Goal: Task Accomplishment & Management: Complete application form

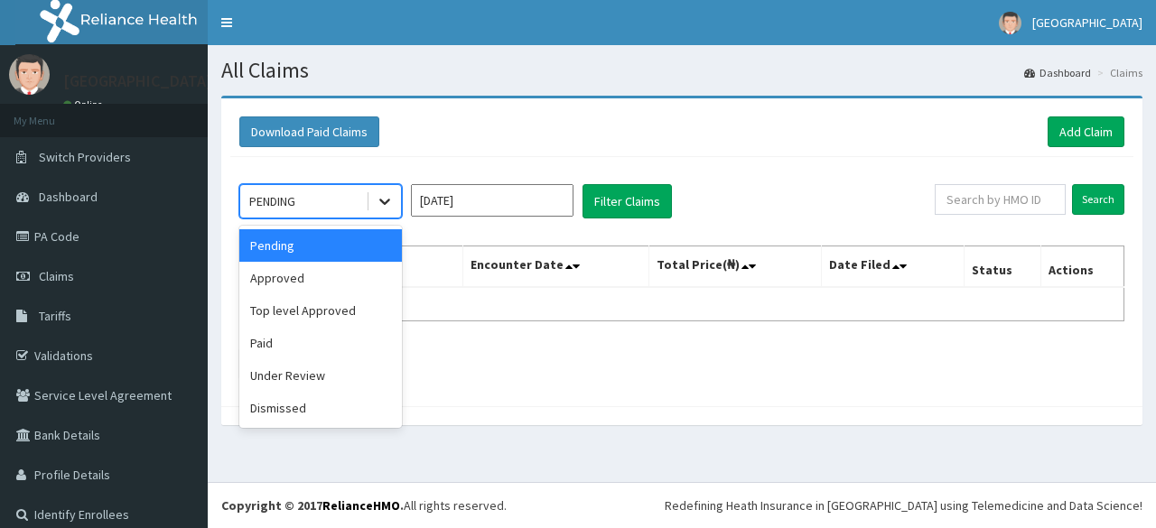
click at [381, 198] on icon at bounding box center [385, 201] width 18 height 18
click at [287, 341] on div "Paid" at bounding box center [320, 343] width 163 height 33
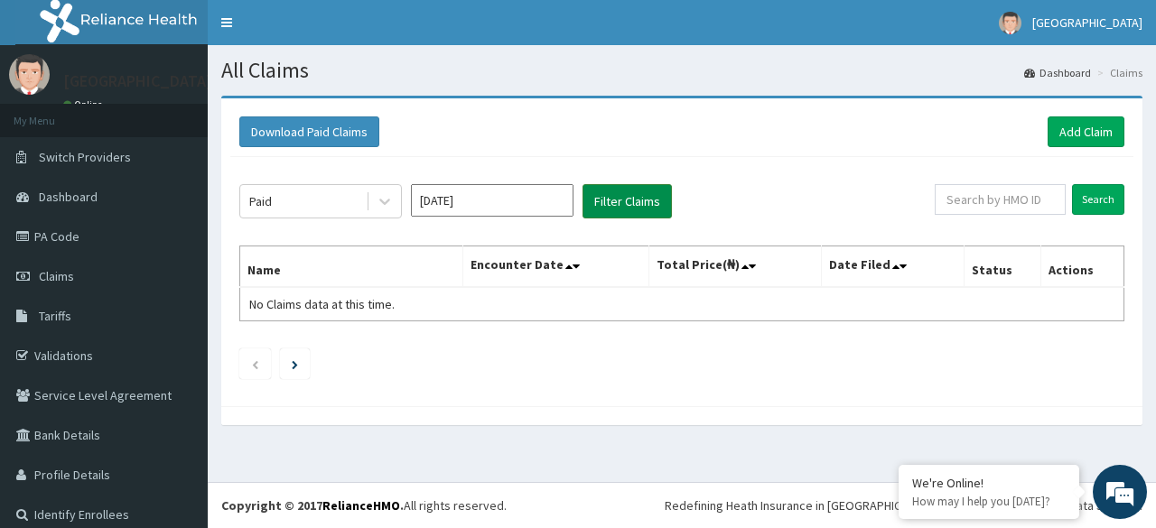
click at [610, 209] on button "Filter Claims" at bounding box center [627, 201] width 89 height 34
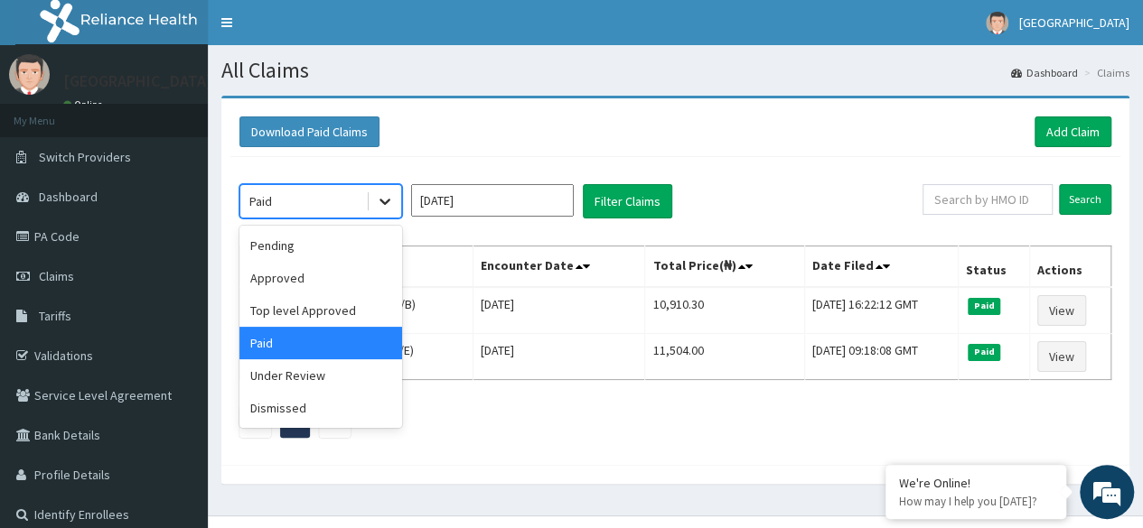
click at [383, 196] on icon at bounding box center [385, 201] width 18 height 18
click at [316, 283] on div "Approved" at bounding box center [320, 278] width 163 height 33
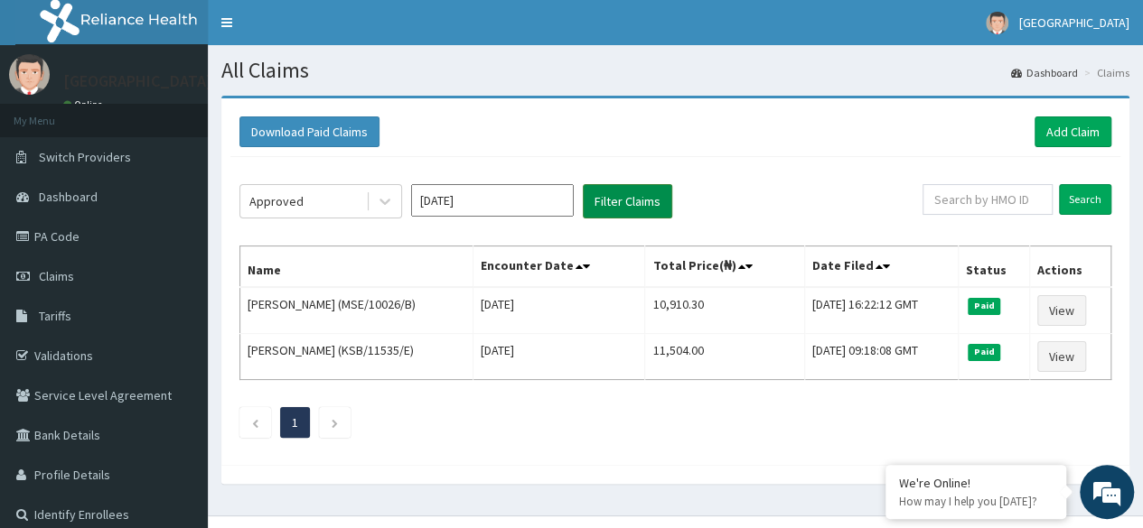
click at [598, 196] on button "Filter Claims" at bounding box center [627, 201] width 89 height 34
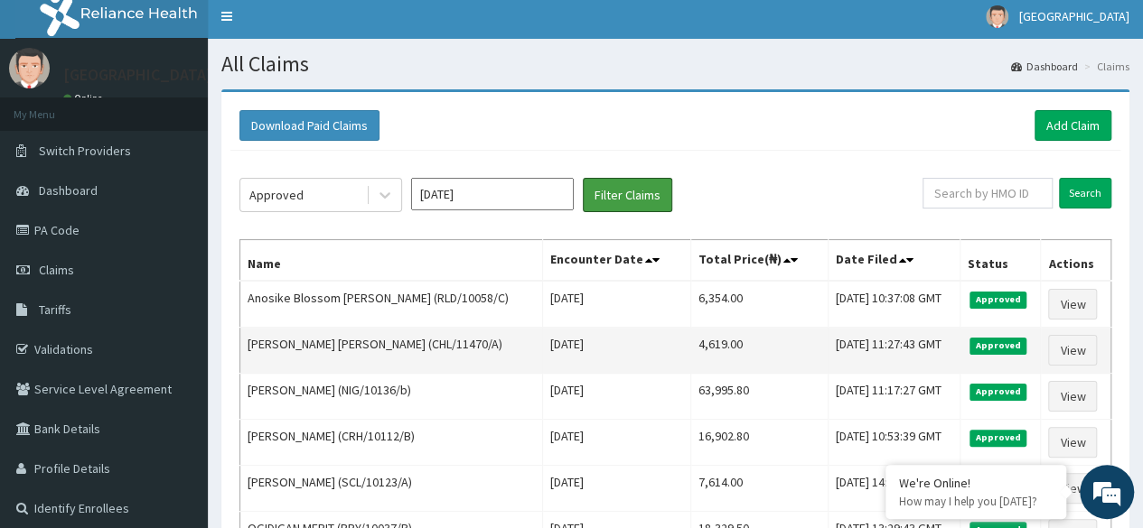
scroll to position [5, 0]
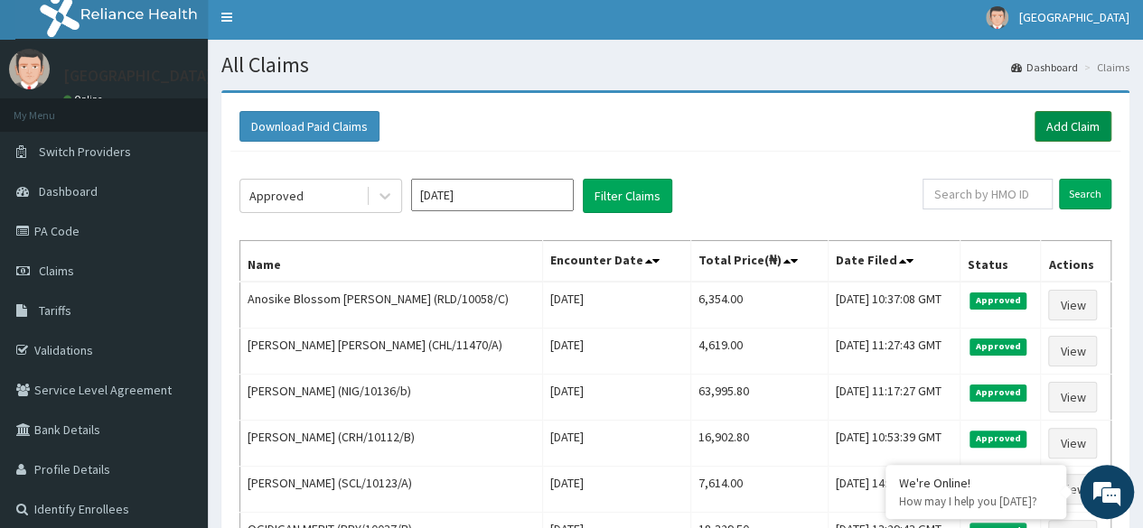
click at [1080, 127] on link "Add Claim" at bounding box center [1072, 126] width 77 height 31
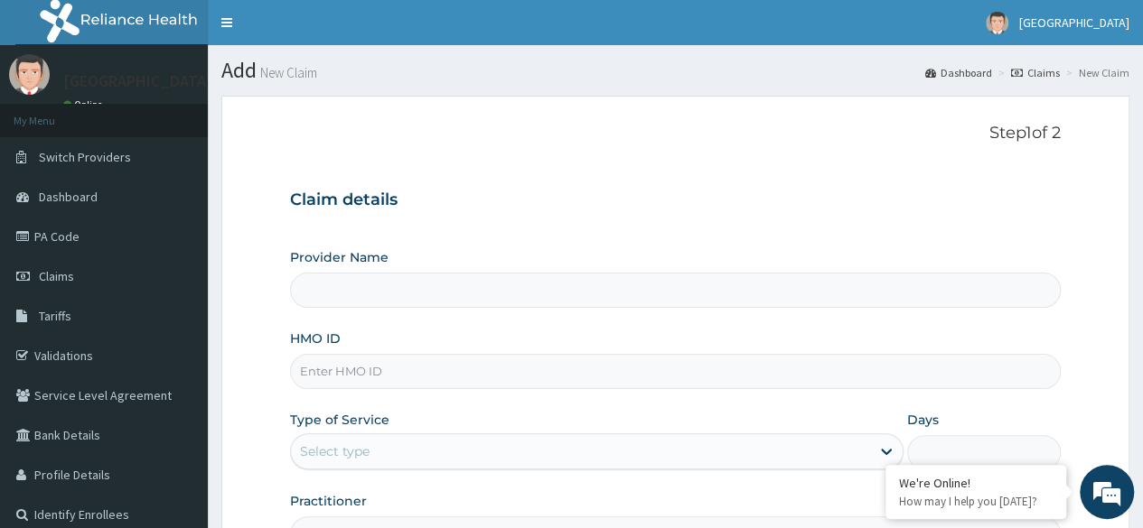
type input "[GEOGRAPHIC_DATA]"
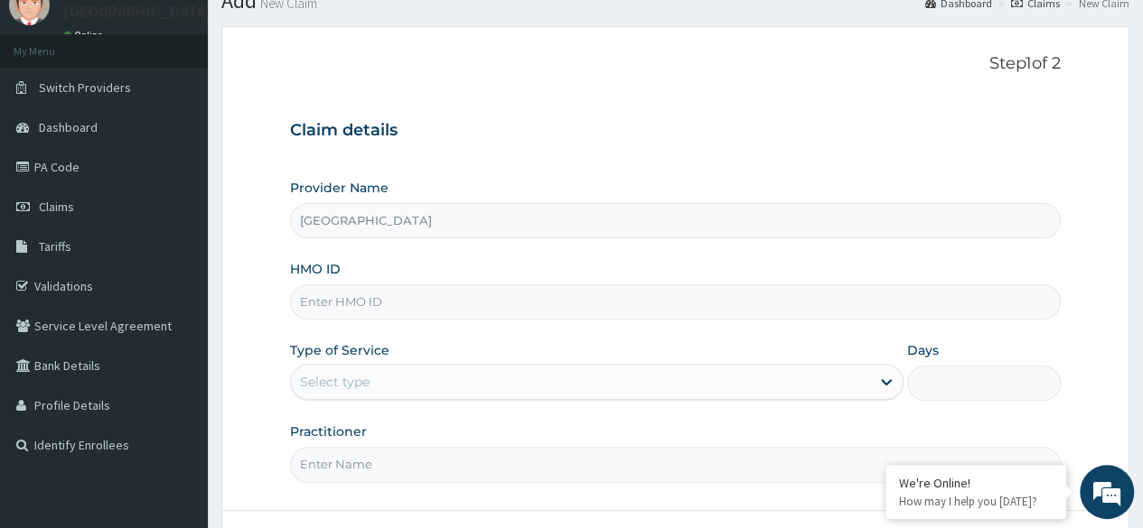
scroll to position [70, 0]
click at [481, 317] on input "HMO ID" at bounding box center [675, 301] width 770 height 35
type input "g"
type input "DGE/10031/C"
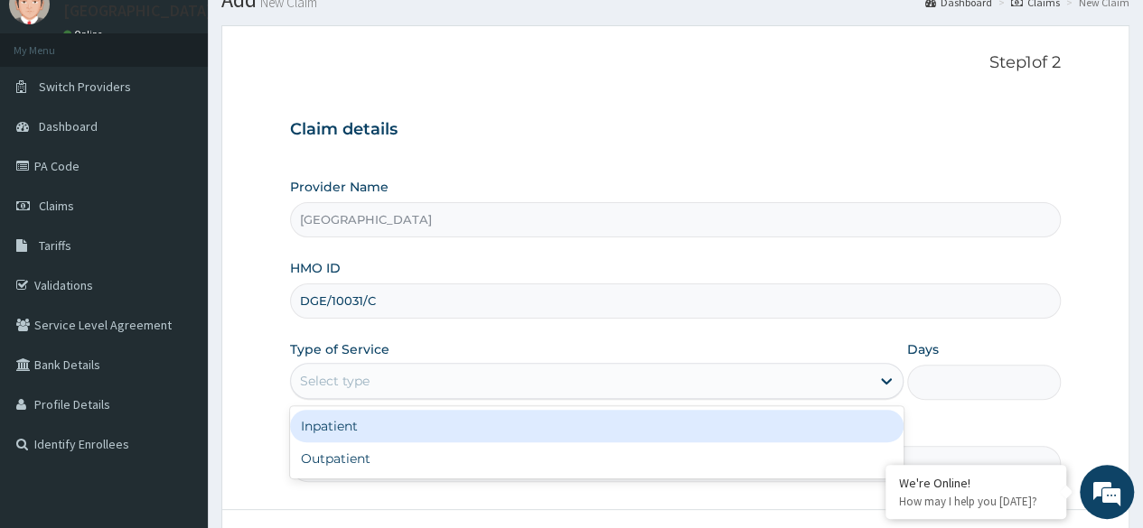
click at [443, 386] on div "Select type" at bounding box center [580, 381] width 579 height 29
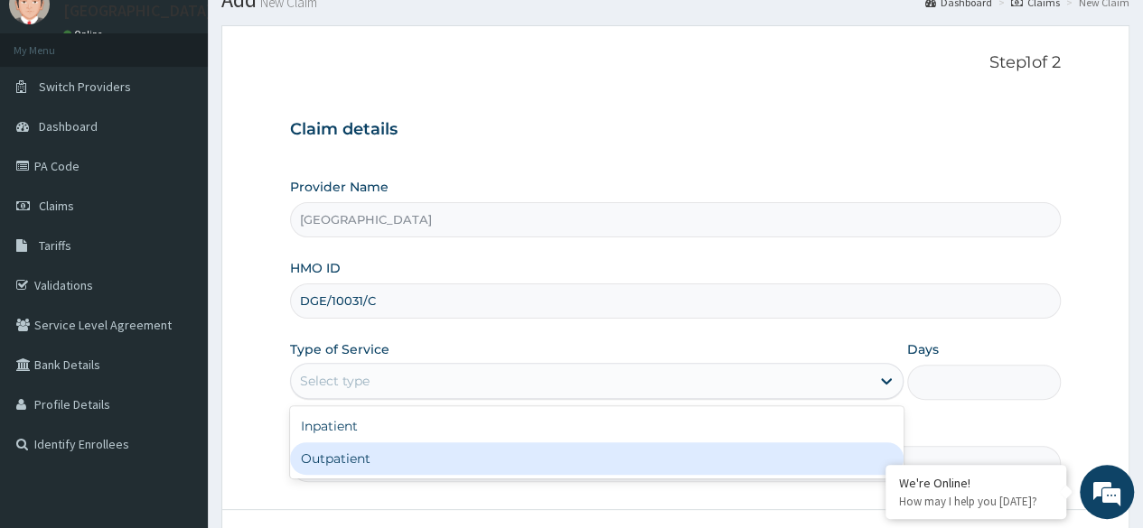
click at [397, 463] on div "Outpatient" at bounding box center [596, 459] width 613 height 33
type input "1"
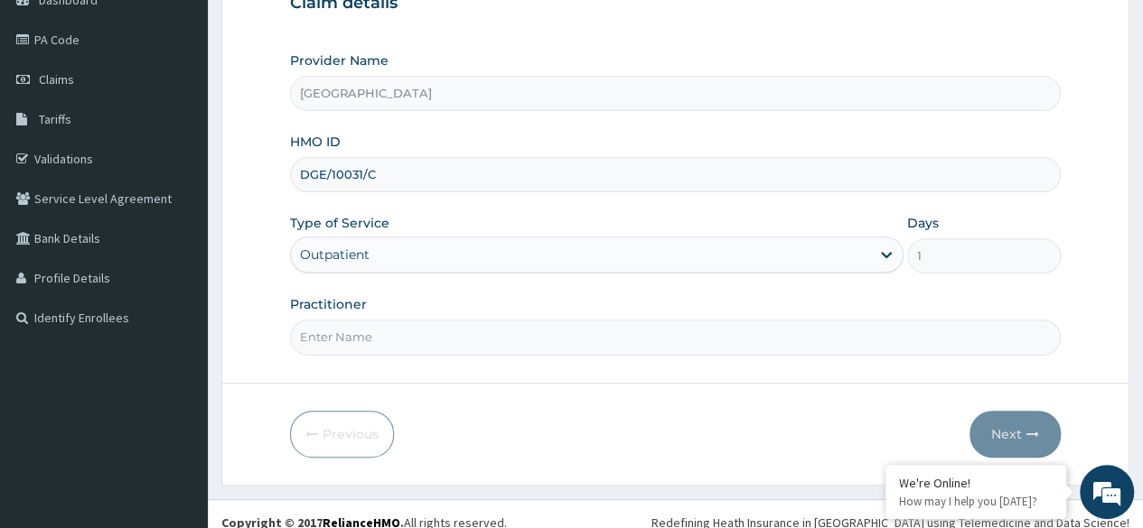
scroll to position [210, 0]
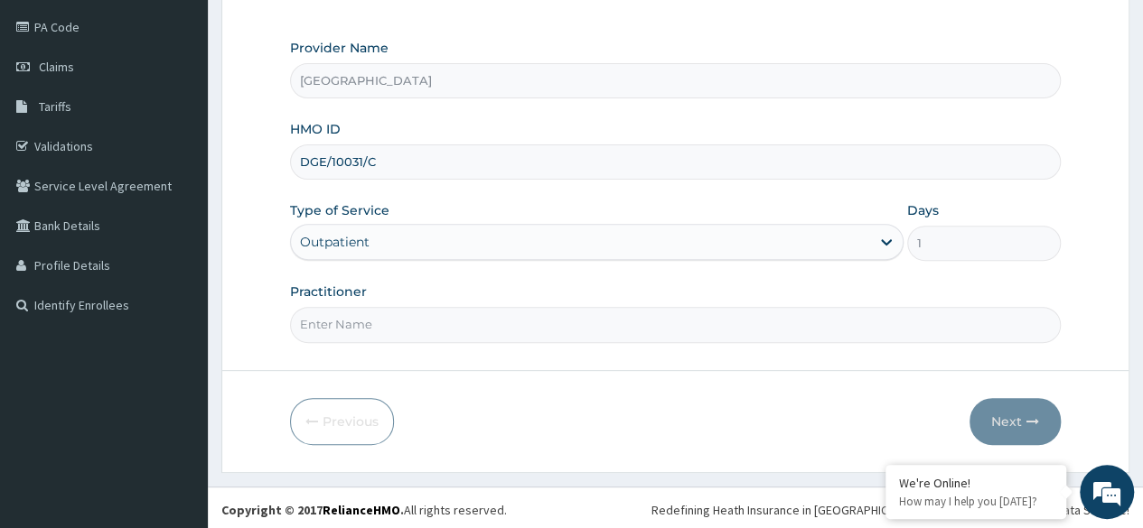
click at [461, 324] on input "Practitioner" at bounding box center [675, 324] width 770 height 35
type input "d"
type input "[PERSON_NAME]"
click at [1033, 418] on icon "button" at bounding box center [1032, 421] width 13 height 13
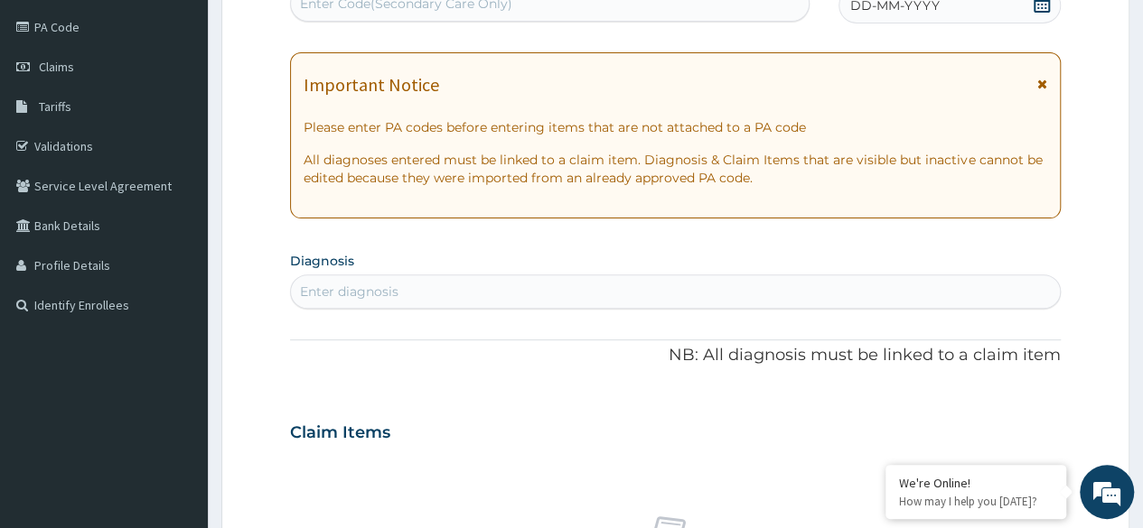
click at [1034, 11] on icon at bounding box center [1041, 4] width 16 height 18
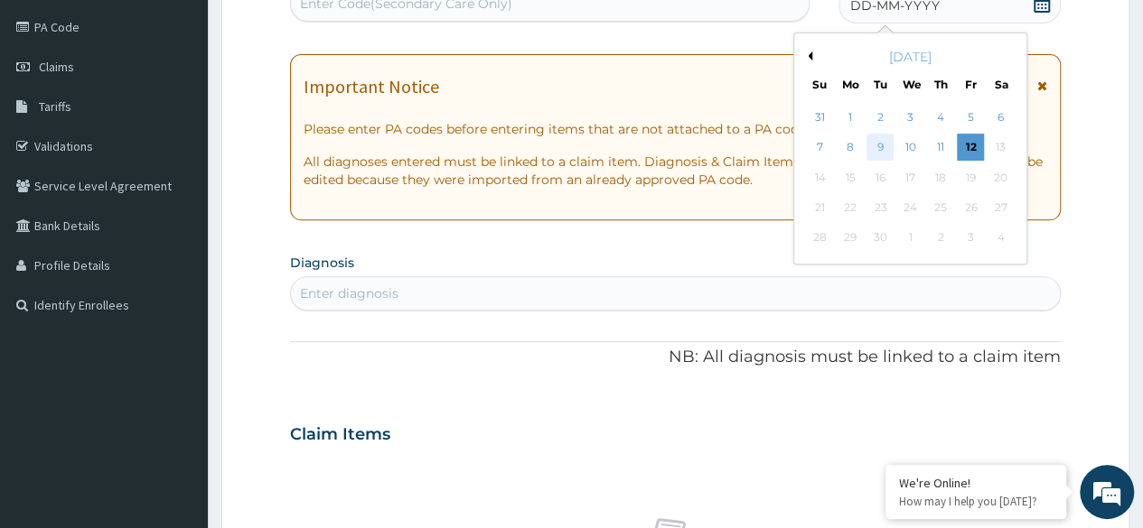
click at [875, 147] on div "9" at bounding box center [879, 148] width 27 height 27
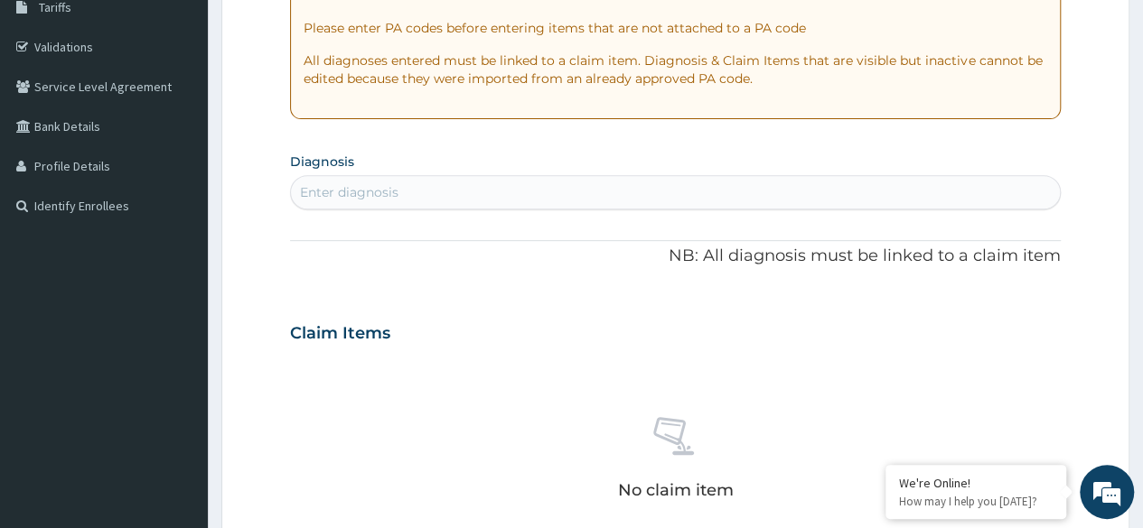
scroll to position [309, 0]
click at [579, 192] on div "Enter diagnosis" at bounding box center [675, 192] width 769 height 29
type input "[MEDICAL_DATA]"
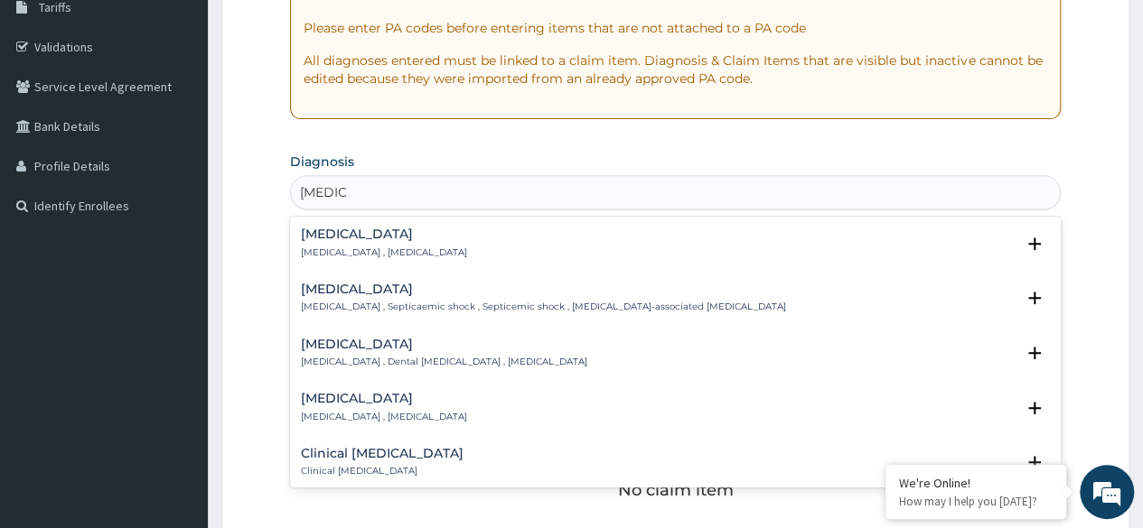
click at [438, 238] on div "[MEDICAL_DATA] [MEDICAL_DATA] , [MEDICAL_DATA]" at bounding box center [675, 244] width 749 height 32
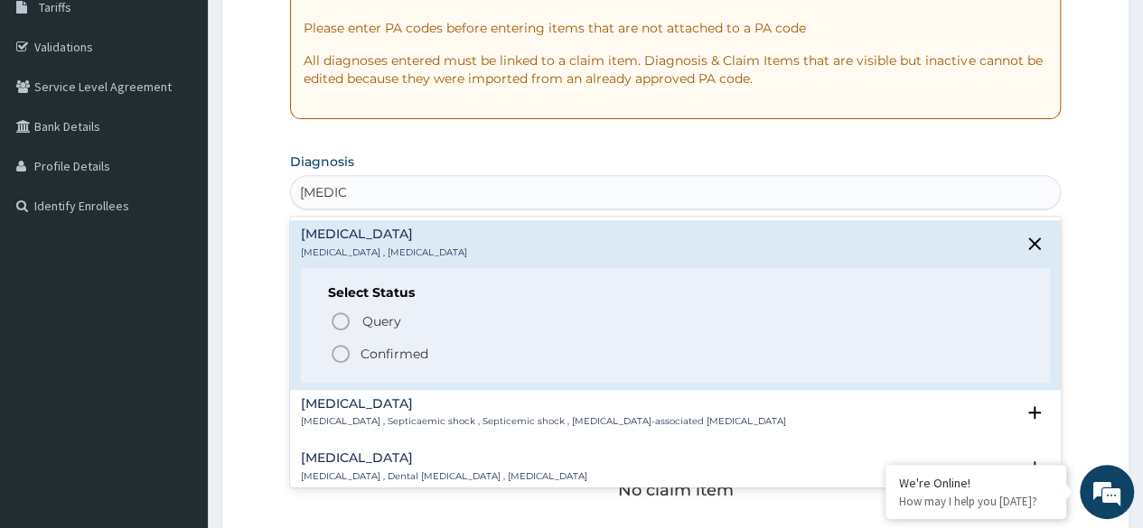
click at [341, 359] on icon "status option filled" at bounding box center [341, 354] width 22 height 22
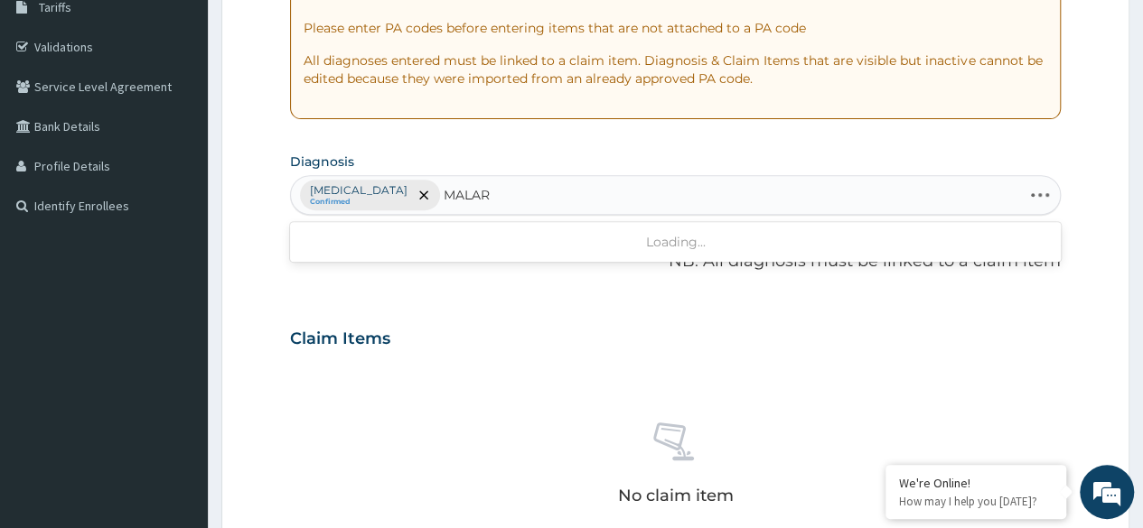
type input "MALARI"
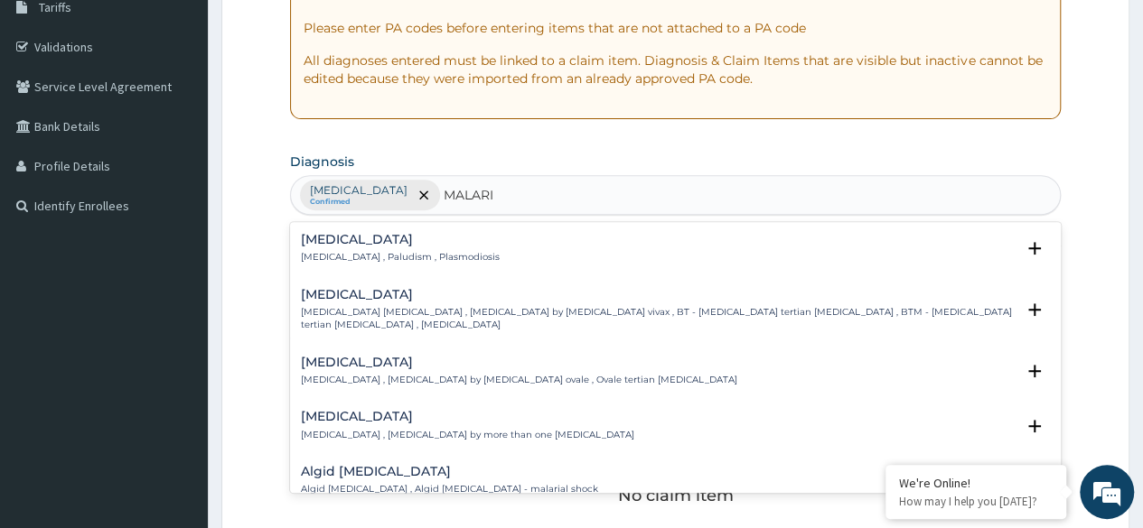
click at [372, 252] on p "[MEDICAL_DATA] , Paludism , Plasmodiosis" at bounding box center [400, 257] width 199 height 13
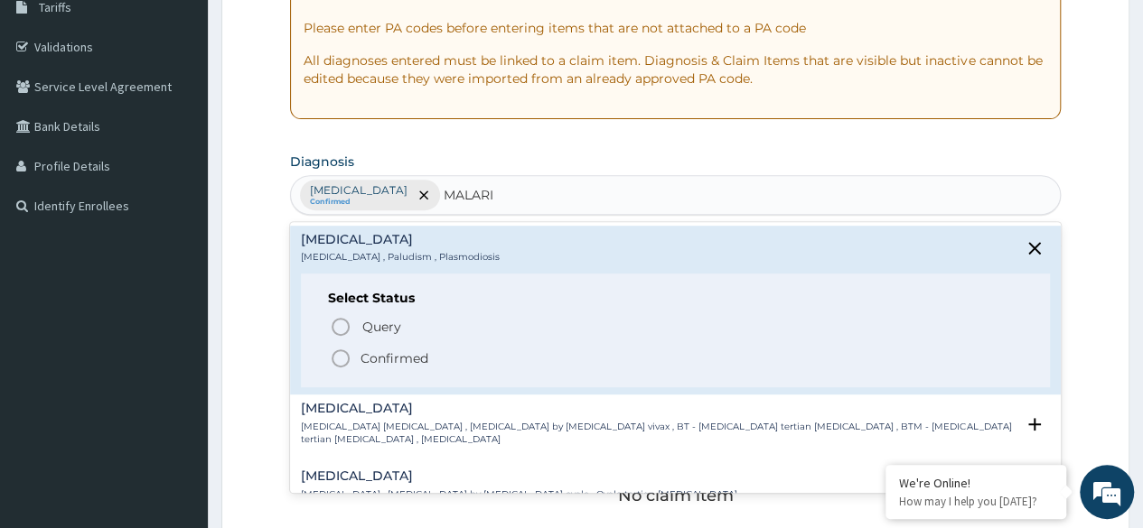
click at [343, 355] on icon "status option filled" at bounding box center [341, 359] width 22 height 22
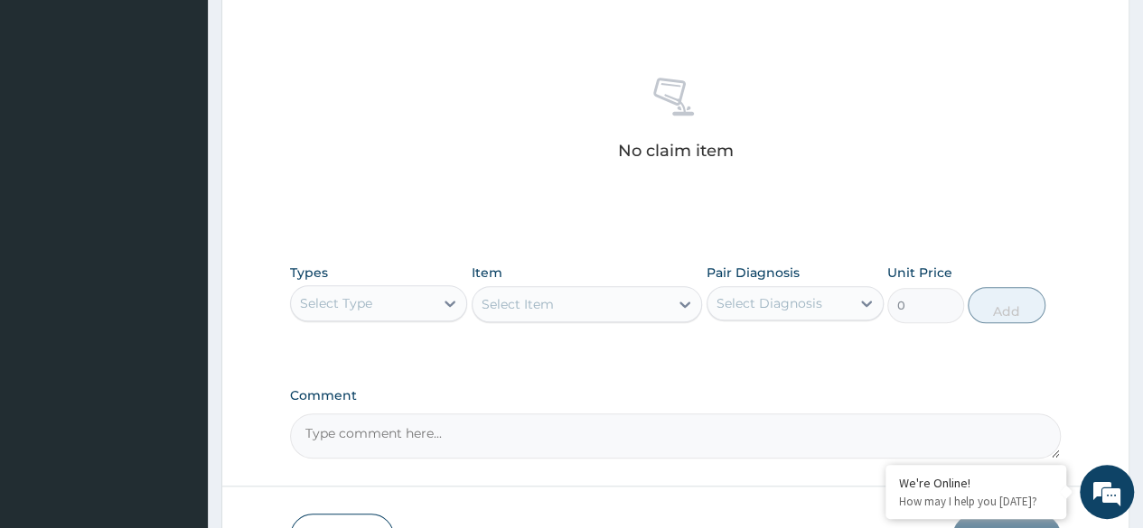
scroll to position [654, 0]
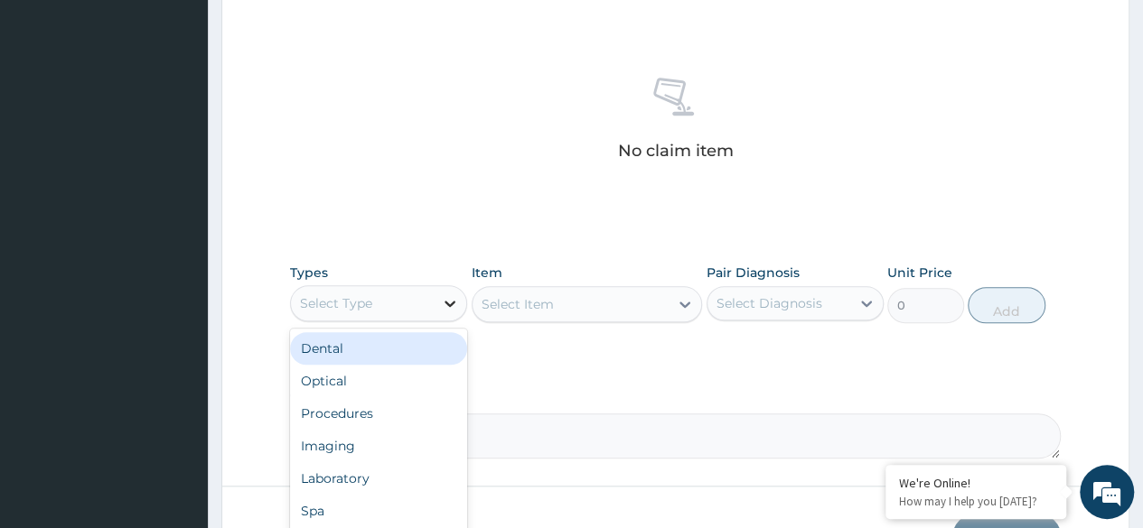
click at [443, 297] on icon at bounding box center [450, 303] width 18 height 18
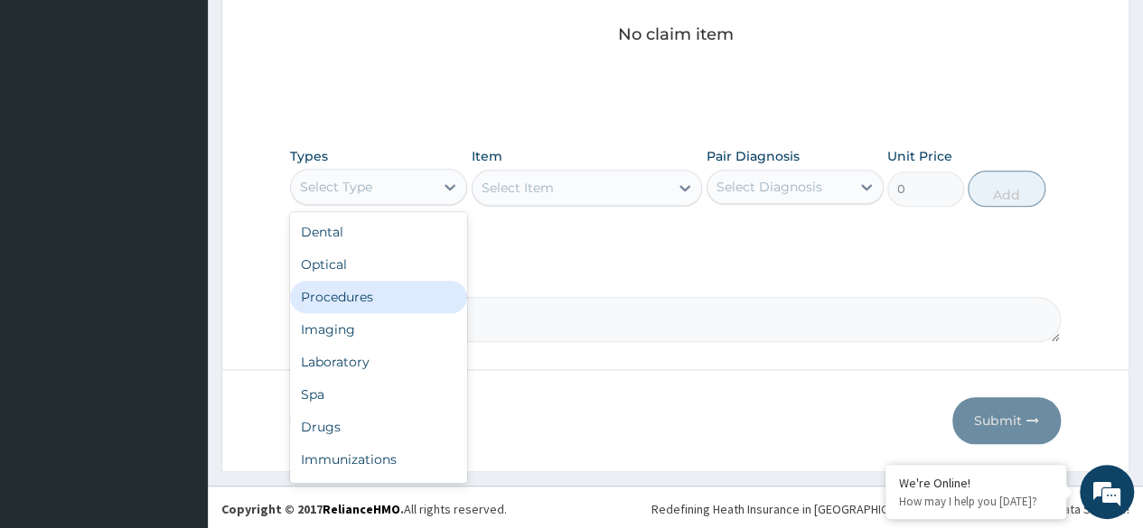
click at [361, 302] on div "Procedures" at bounding box center [378, 297] width 177 height 33
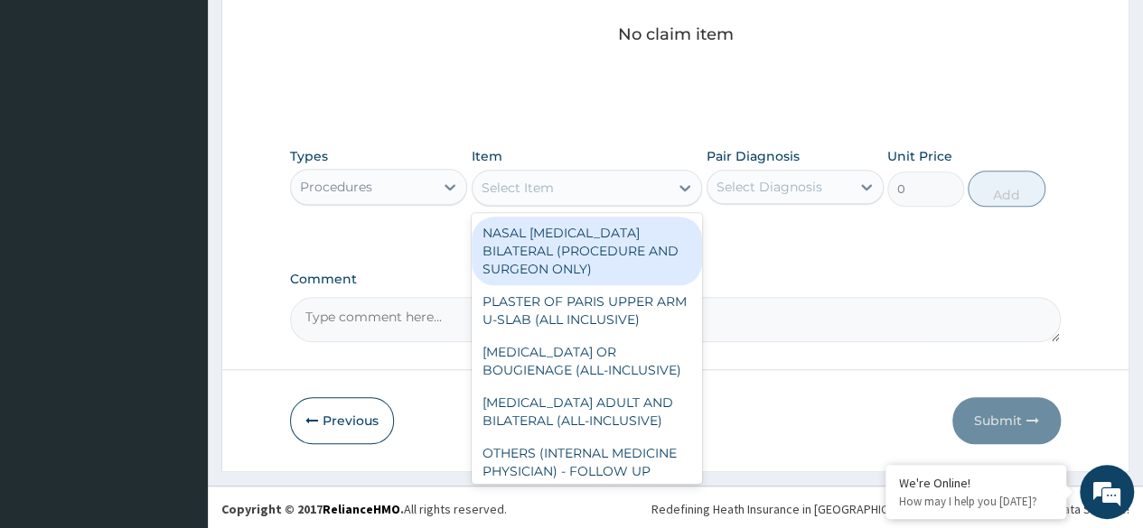
click at [674, 183] on div at bounding box center [684, 188] width 33 height 33
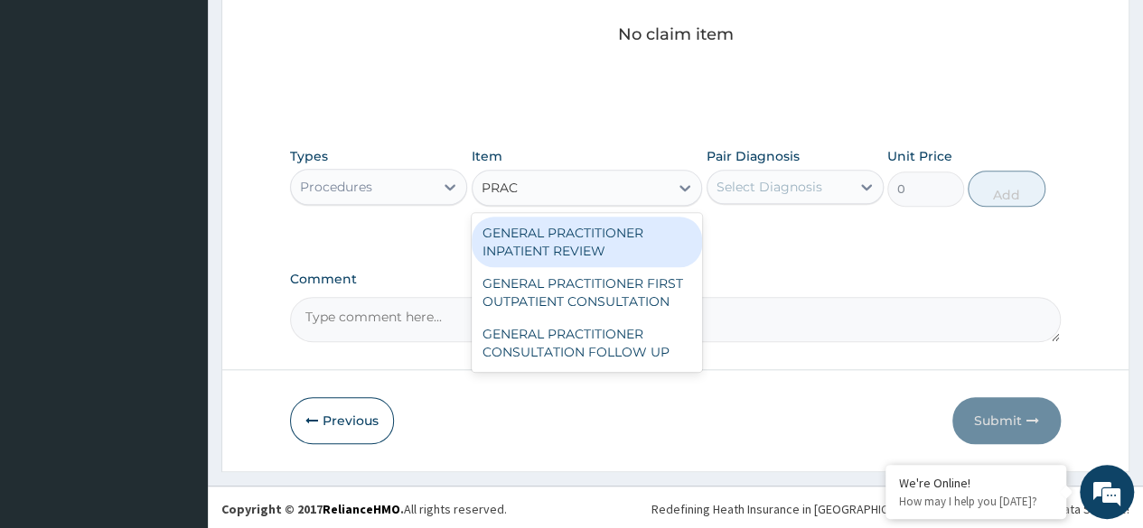
type input "PRACT"
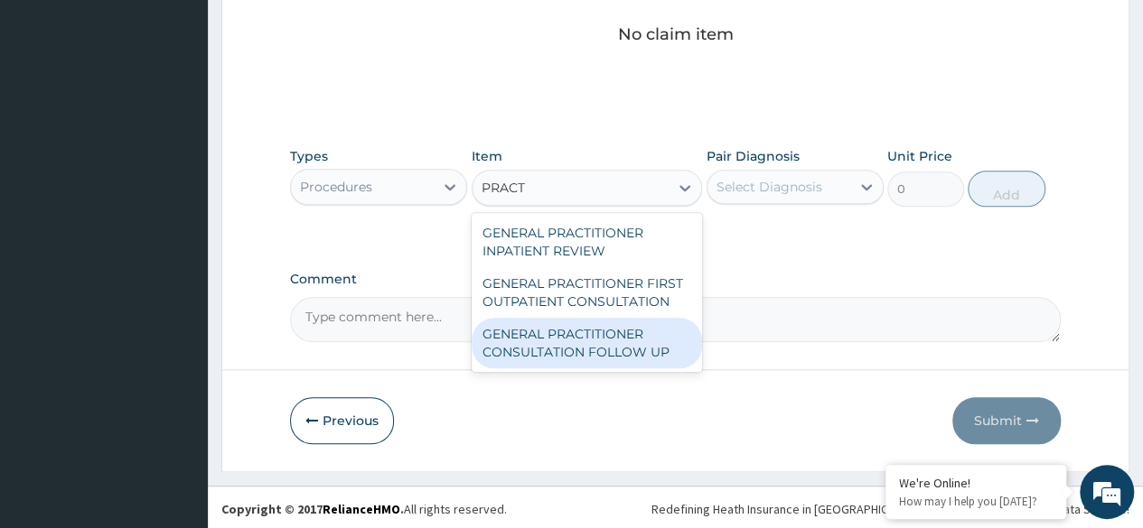
click at [639, 320] on div "GENERAL PRACTITIONER CONSULTATION FOLLOW UP" at bounding box center [586, 343] width 231 height 51
type input "1875"
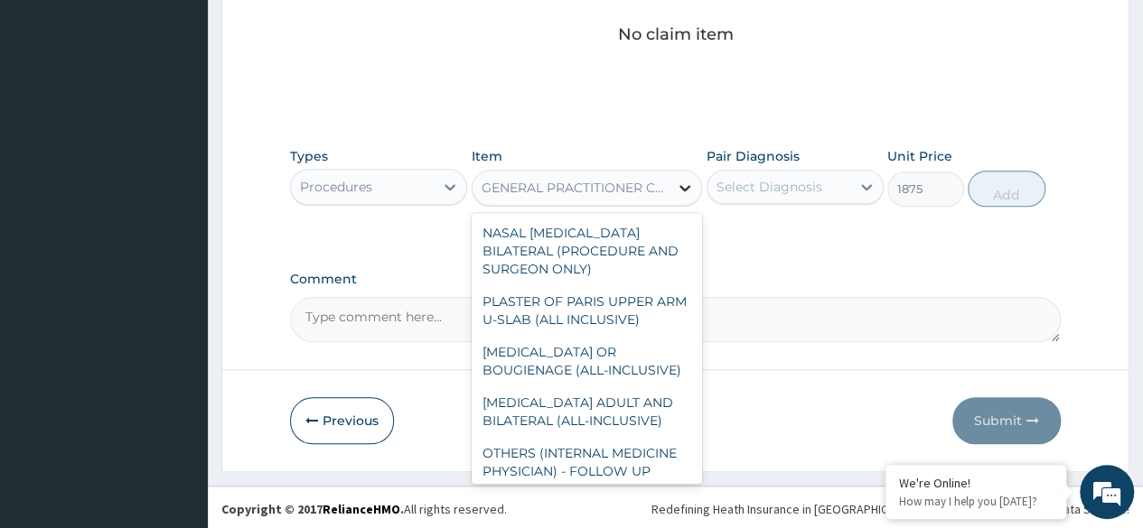
click at [683, 185] on icon at bounding box center [684, 188] width 11 height 6
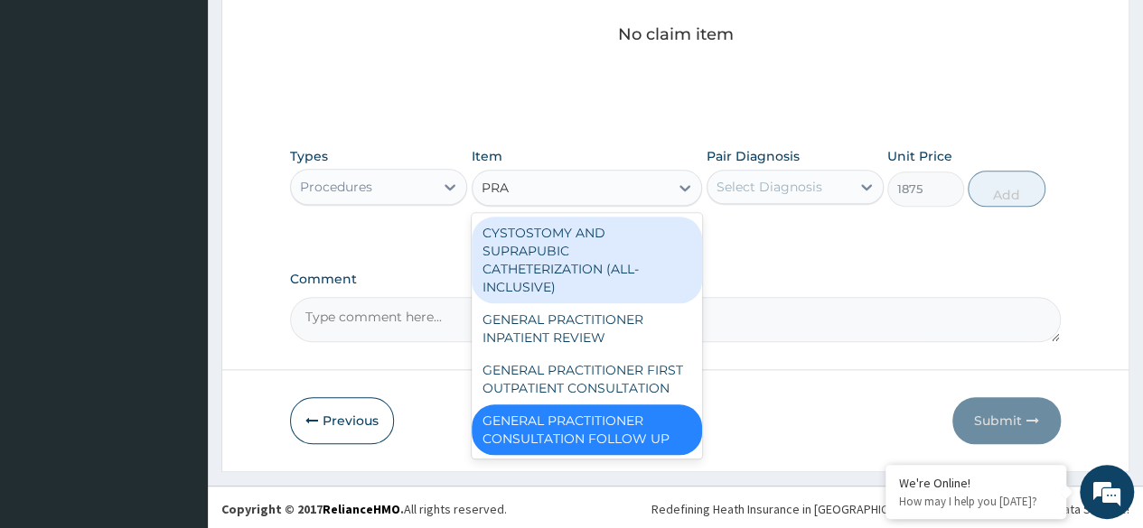
scroll to position [0, 0]
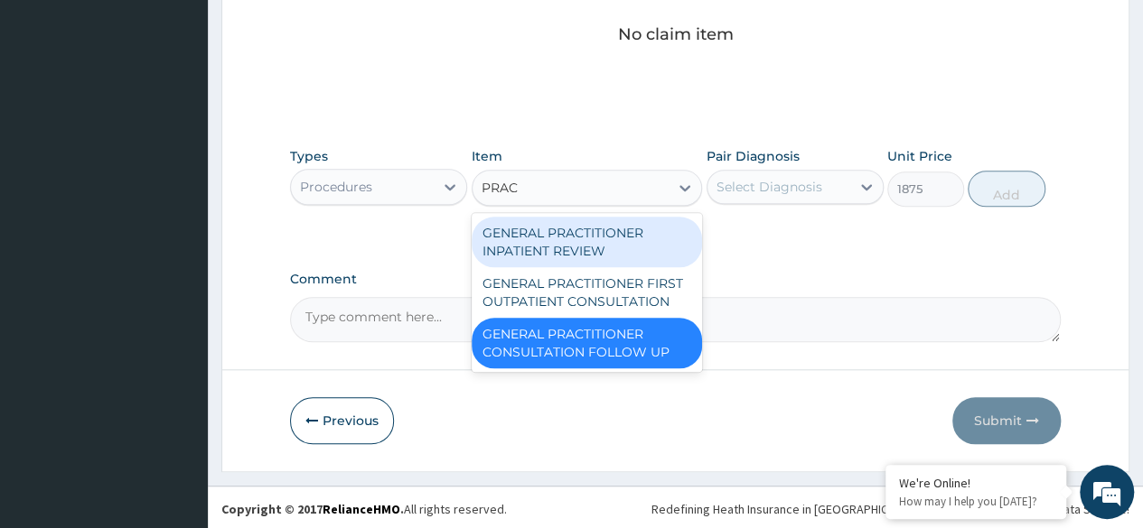
type input "PRACT"
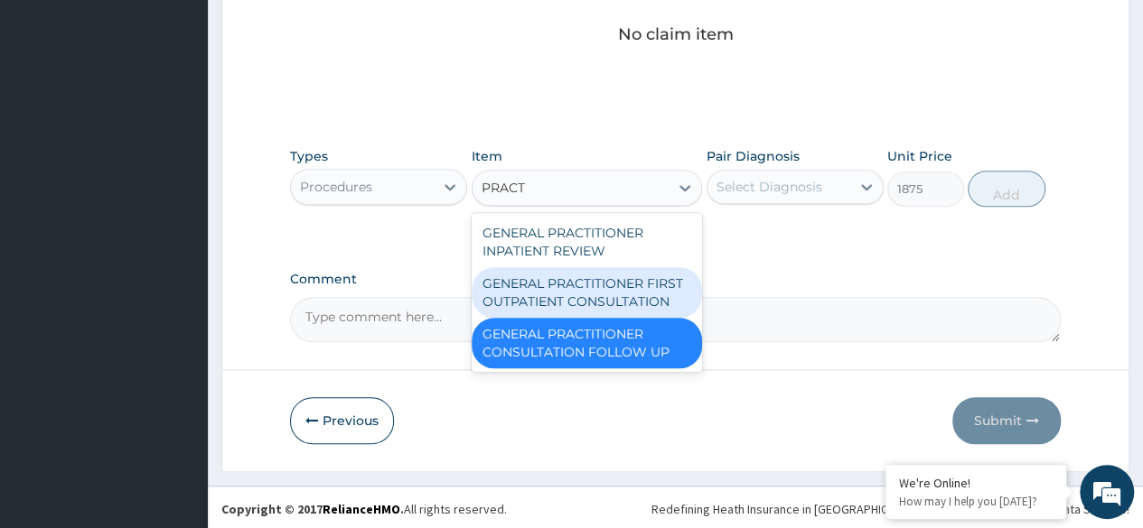
click at [605, 280] on div "GENERAL PRACTITIONER FIRST OUTPATIENT CONSULTATION" at bounding box center [586, 292] width 231 height 51
type input "3750"
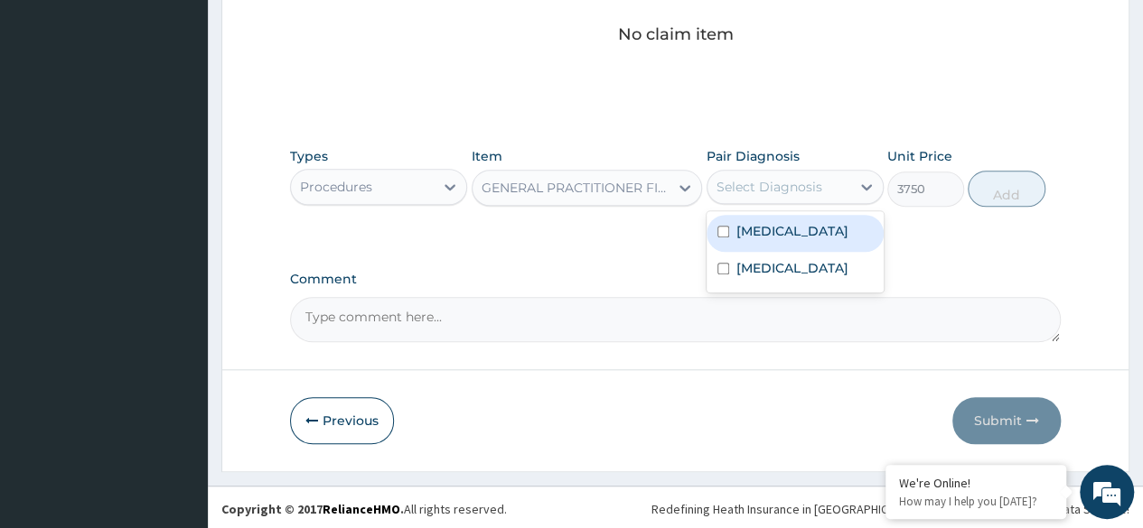
click at [752, 182] on div "Select Diagnosis" at bounding box center [769, 187] width 106 height 18
click at [723, 228] on input "checkbox" at bounding box center [723, 232] width 12 height 12
checkbox input "true"
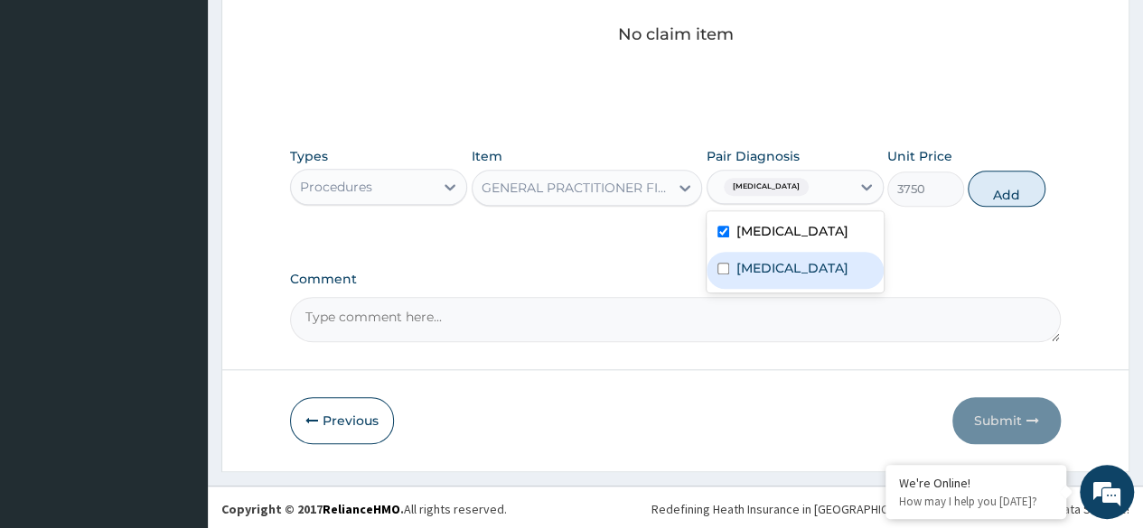
click at [721, 266] on input "checkbox" at bounding box center [723, 269] width 12 height 12
checkbox input "true"
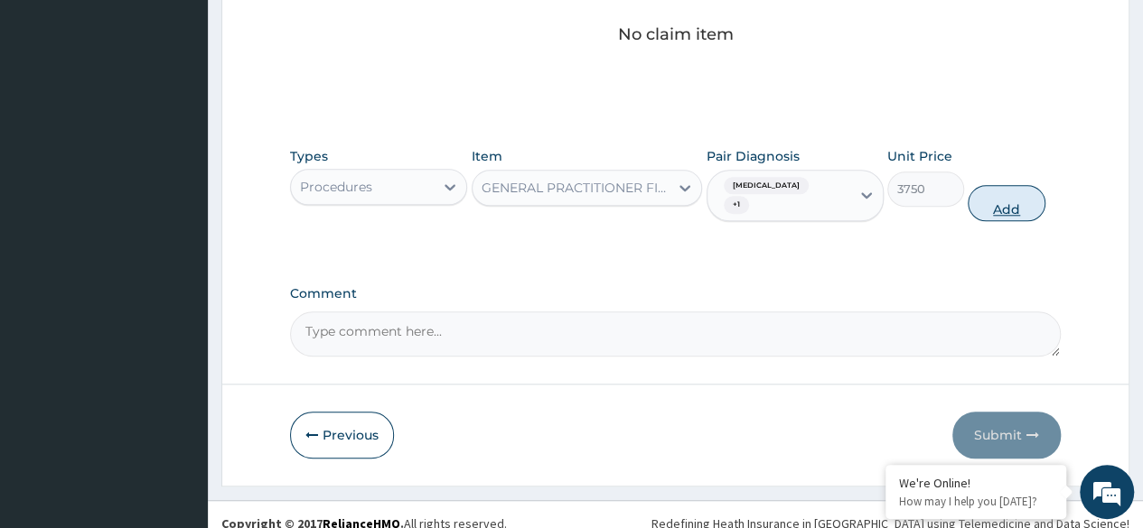
click at [999, 194] on button "Add" at bounding box center [1005, 203] width 77 height 36
type input "0"
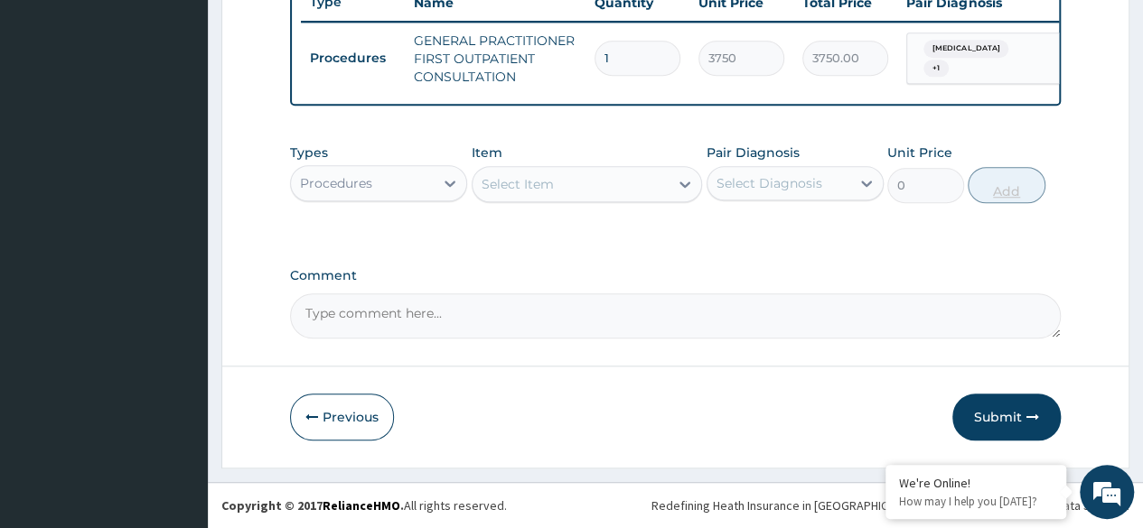
scroll to position [708, 0]
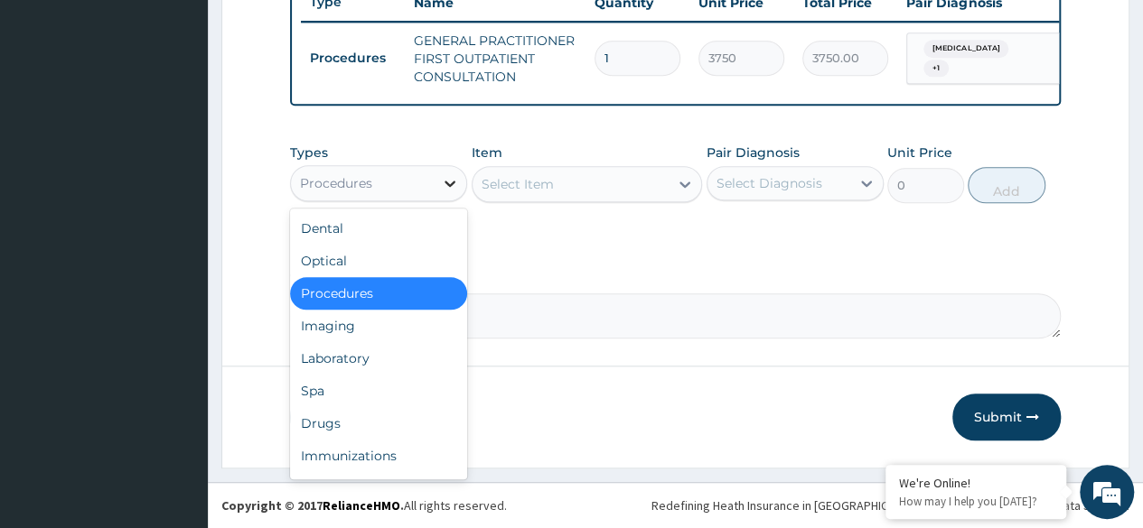
click at [454, 177] on icon at bounding box center [450, 183] width 18 height 18
click at [350, 361] on div "Laboratory" at bounding box center [378, 358] width 177 height 33
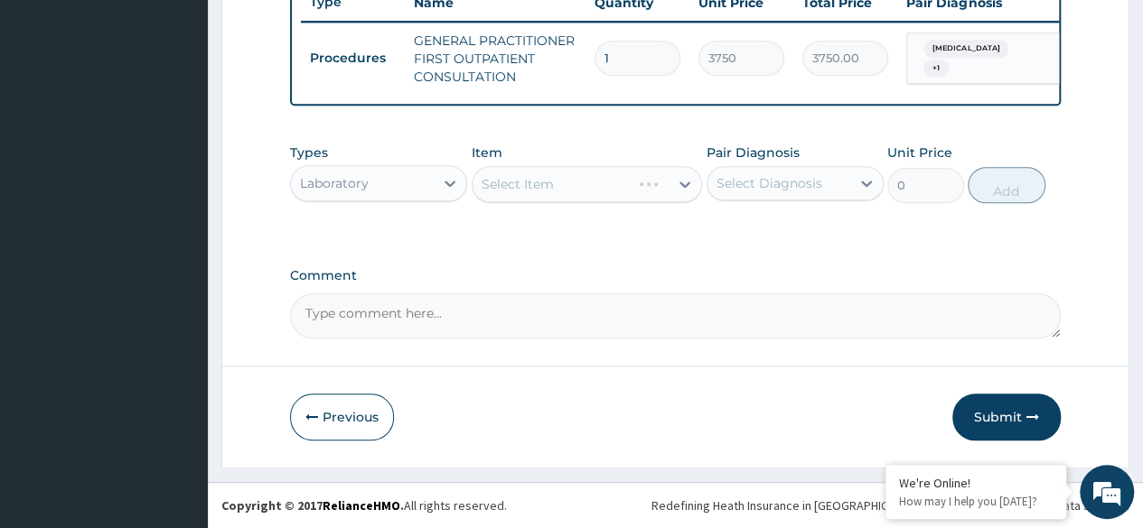
click at [586, 200] on div "Select Item" at bounding box center [586, 184] width 231 height 36
click at [596, 183] on div "Select Item" at bounding box center [586, 184] width 231 height 36
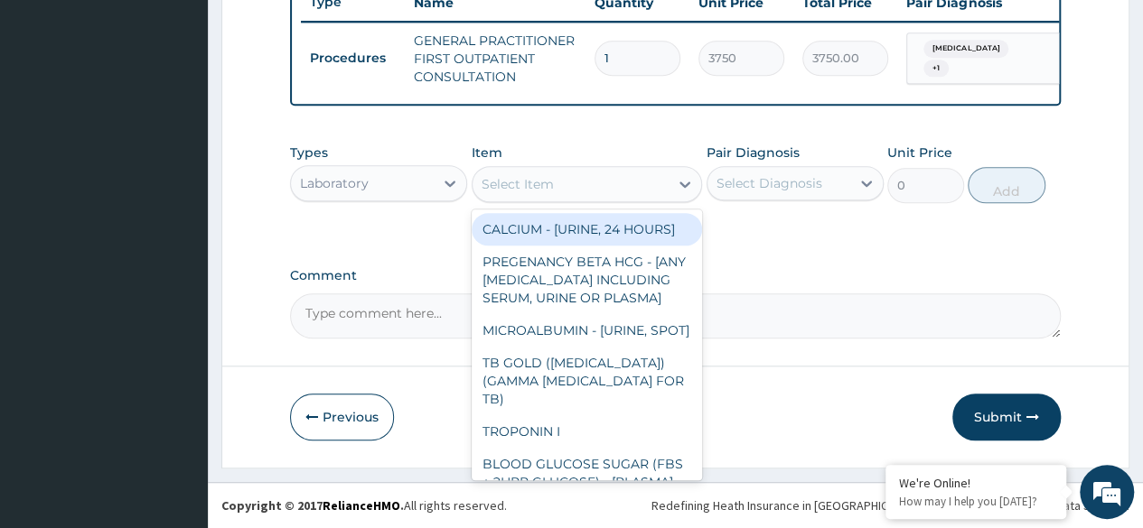
click at [591, 183] on div "Select Item" at bounding box center [570, 184] width 197 height 29
type input "M"
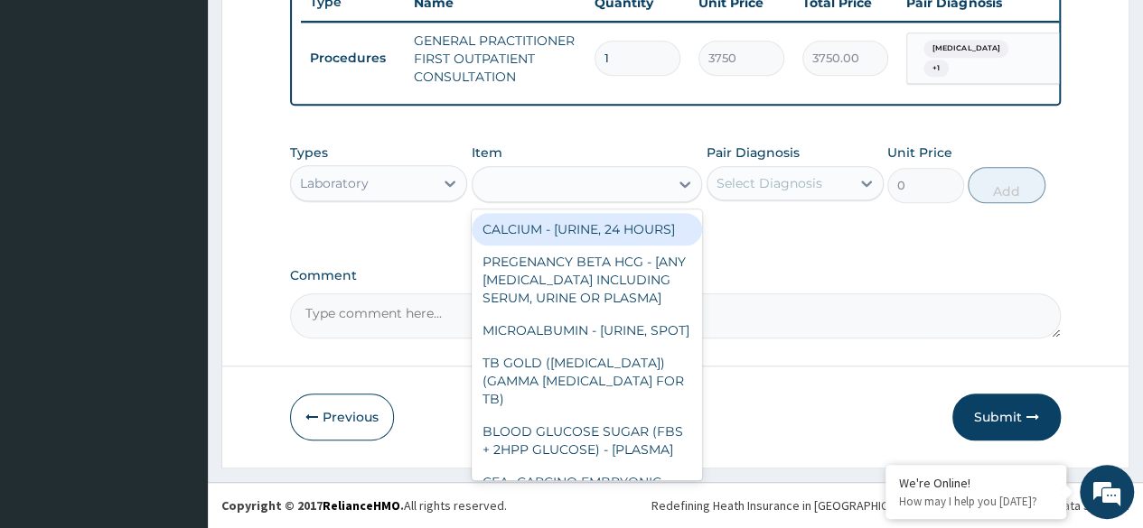
type input "A"
click at [591, 183] on div "A M" at bounding box center [570, 184] width 197 height 29
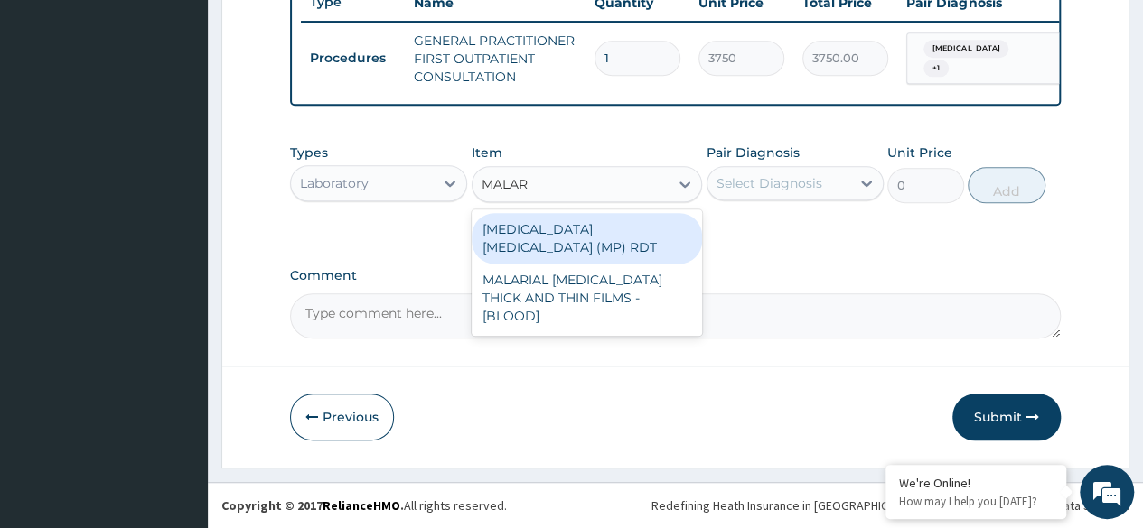
type input "MALARI"
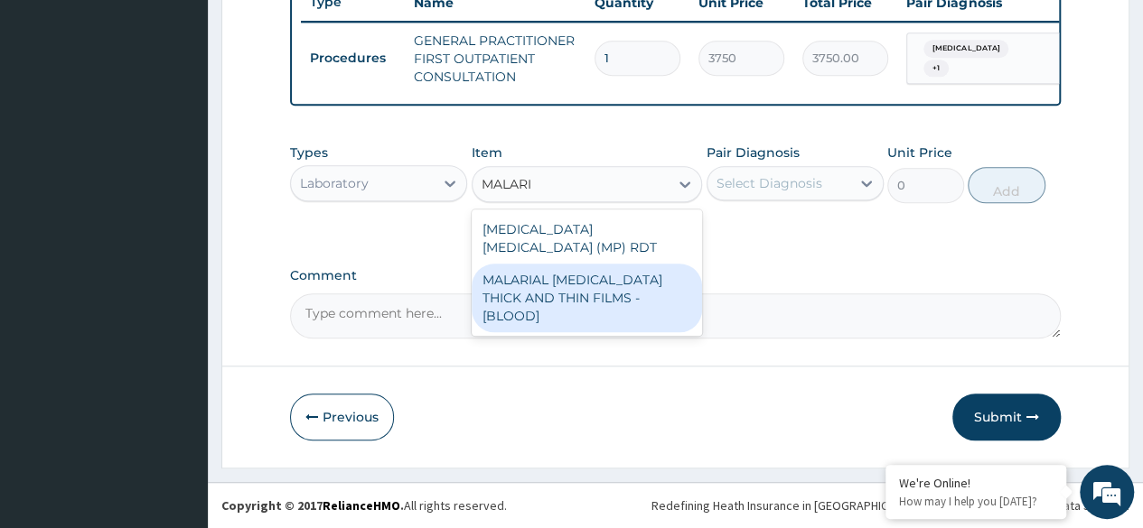
click at [562, 279] on div "MALARIAL [MEDICAL_DATA] THICK AND THIN FILMS - [BLOOD]" at bounding box center [586, 298] width 231 height 69
type input "2187.5"
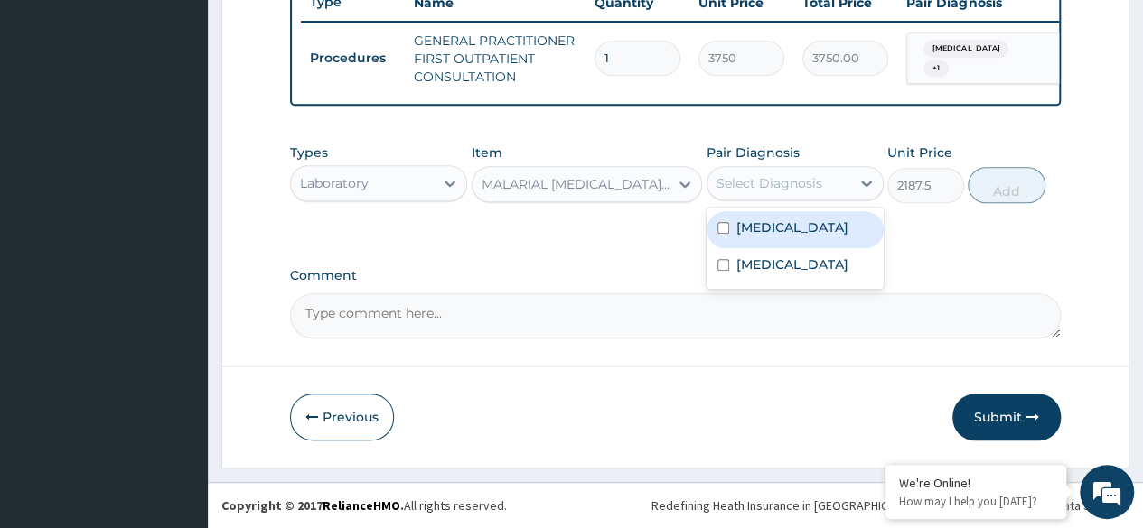
click at [742, 192] on div "Select Diagnosis" at bounding box center [769, 183] width 106 height 18
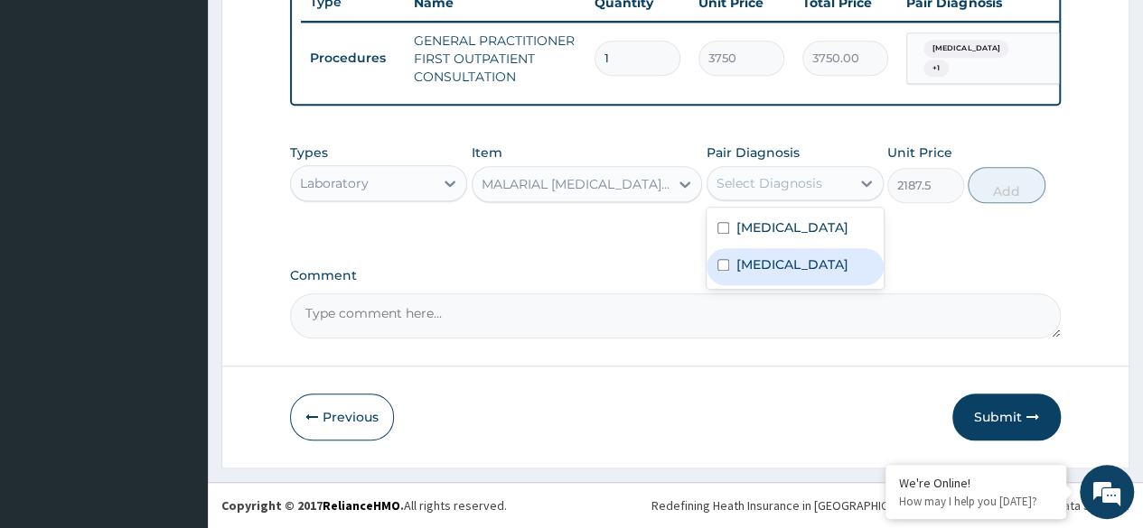
click at [717, 263] on input "checkbox" at bounding box center [723, 265] width 12 height 12
checkbox input "true"
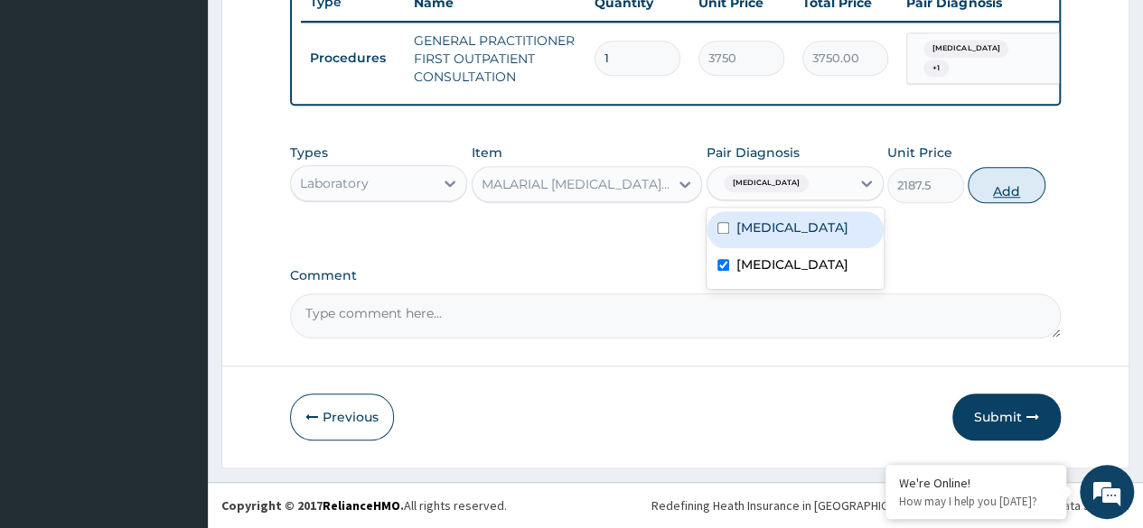
click at [990, 183] on button "Add" at bounding box center [1005, 185] width 77 height 36
type input "0"
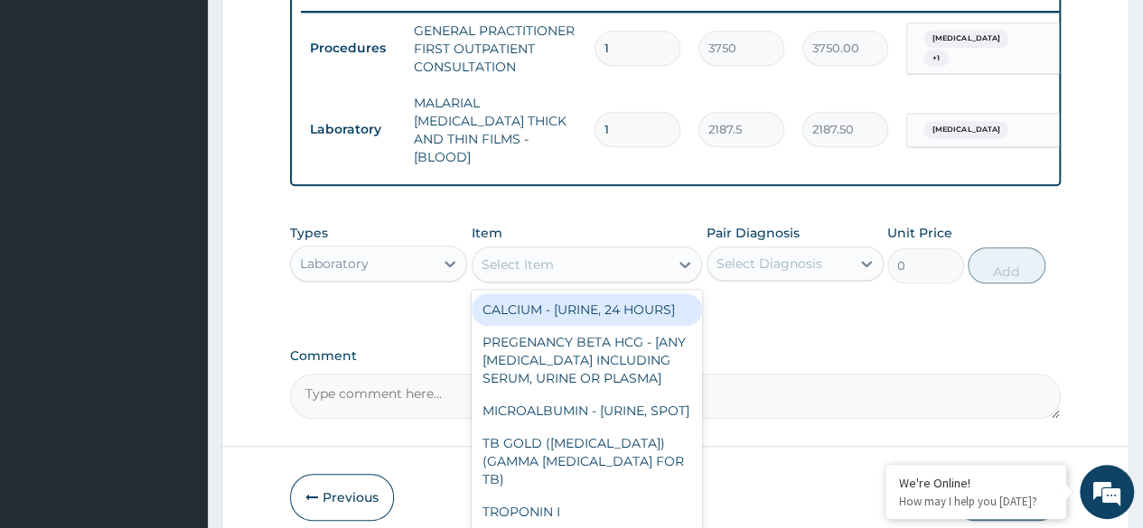
click at [600, 263] on div "Select Item" at bounding box center [570, 264] width 197 height 29
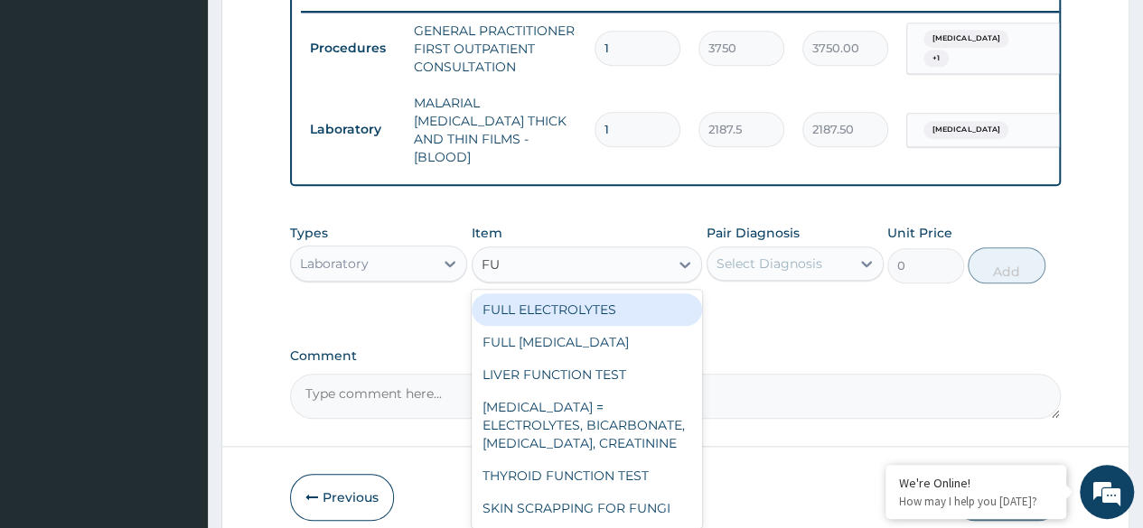
type input "F"
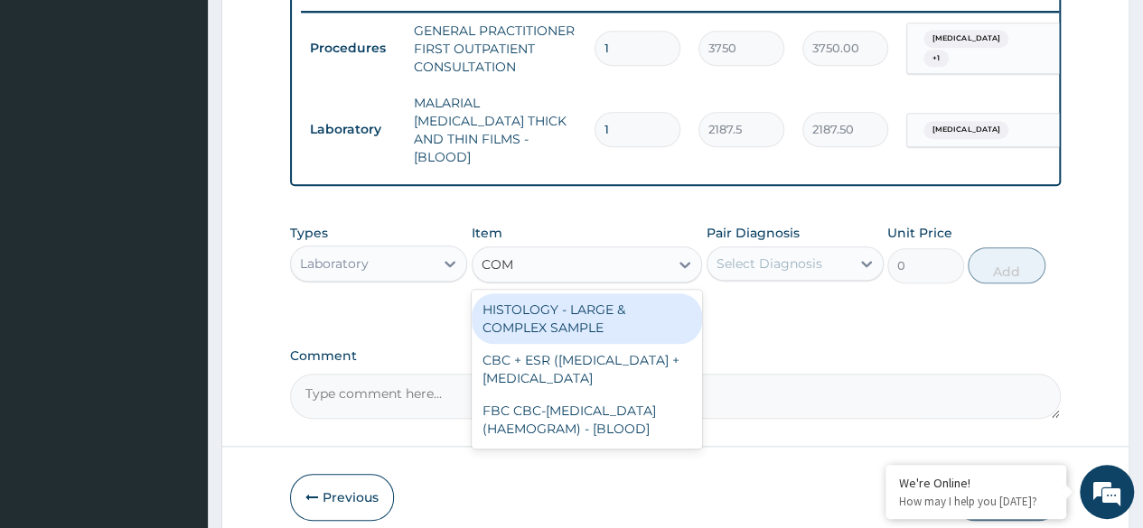
type input "COMP"
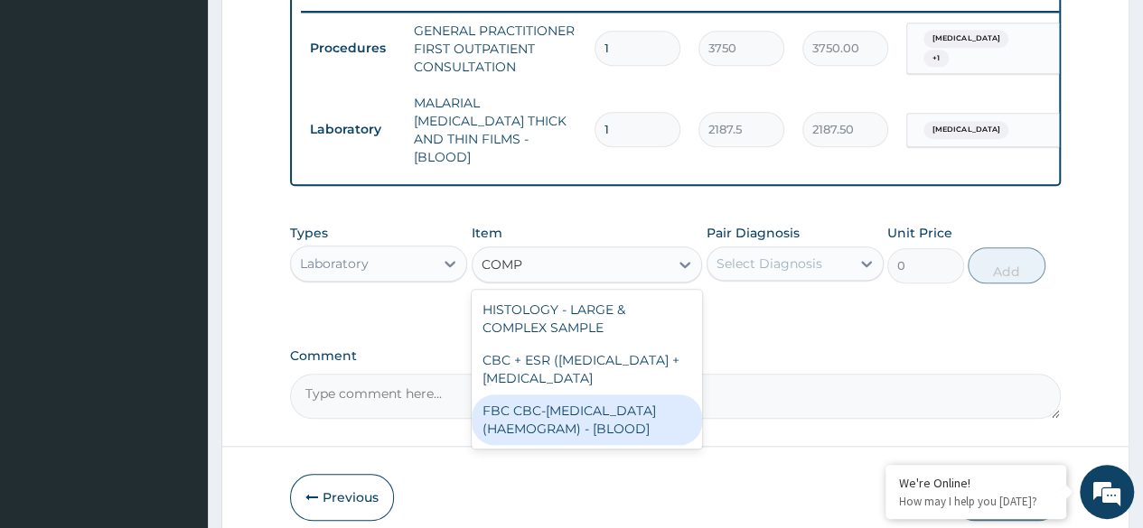
click at [526, 437] on div "FBC CBC-[MEDICAL_DATA] (HAEMOGRAM) - [BLOOD]" at bounding box center [586, 420] width 231 height 51
type input "5000"
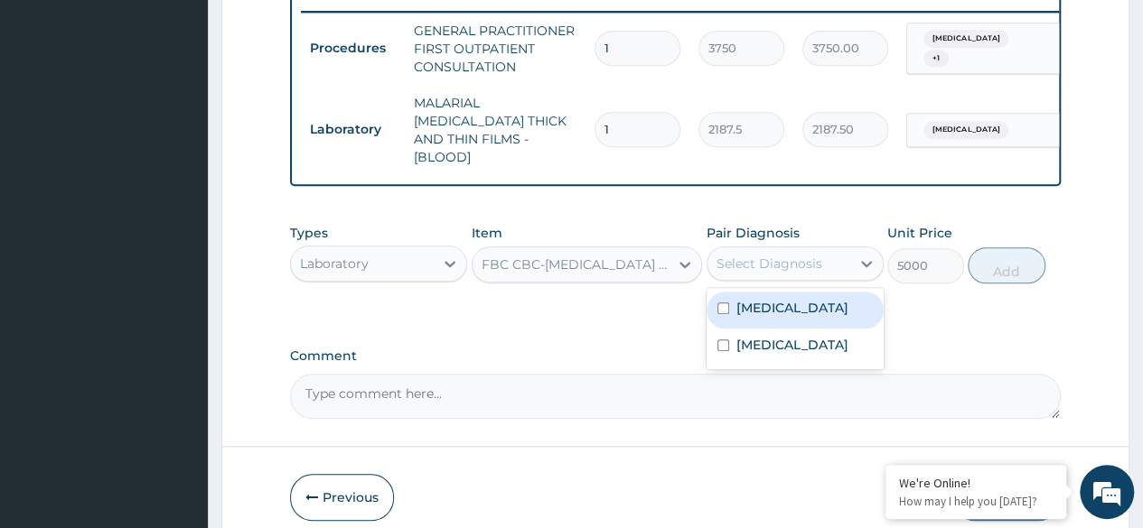
click at [781, 261] on div "Select Diagnosis" at bounding box center [769, 264] width 106 height 18
click at [719, 303] on input "checkbox" at bounding box center [723, 309] width 12 height 12
checkbox input "true"
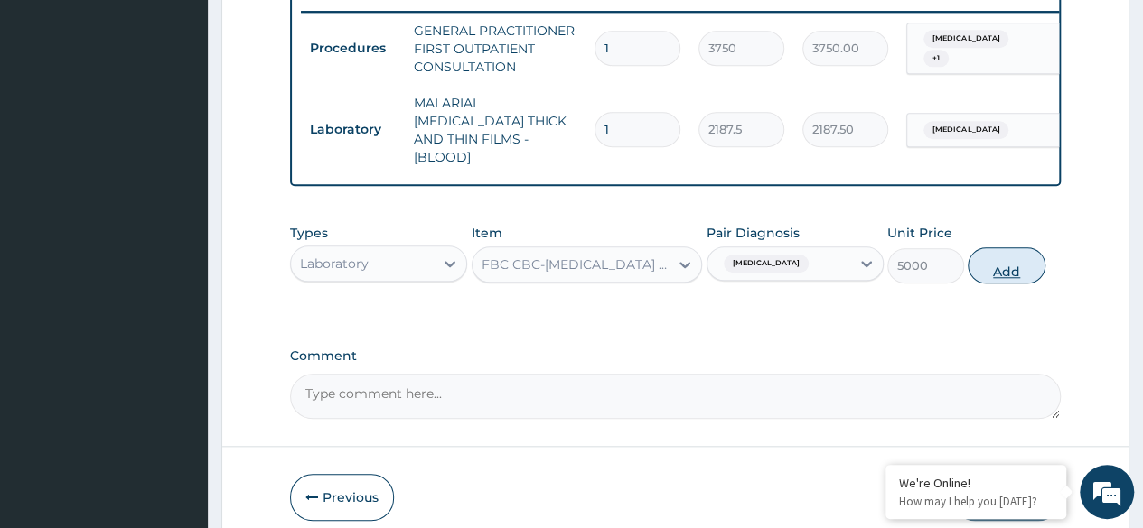
click at [988, 266] on button "Add" at bounding box center [1005, 265] width 77 height 36
type input "0"
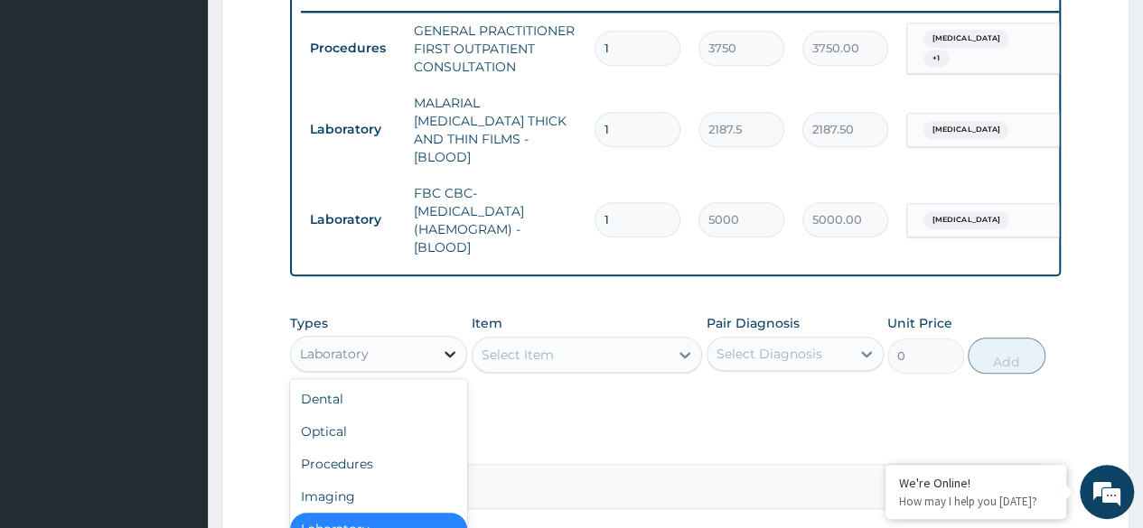
click at [459, 345] on icon at bounding box center [450, 354] width 18 height 18
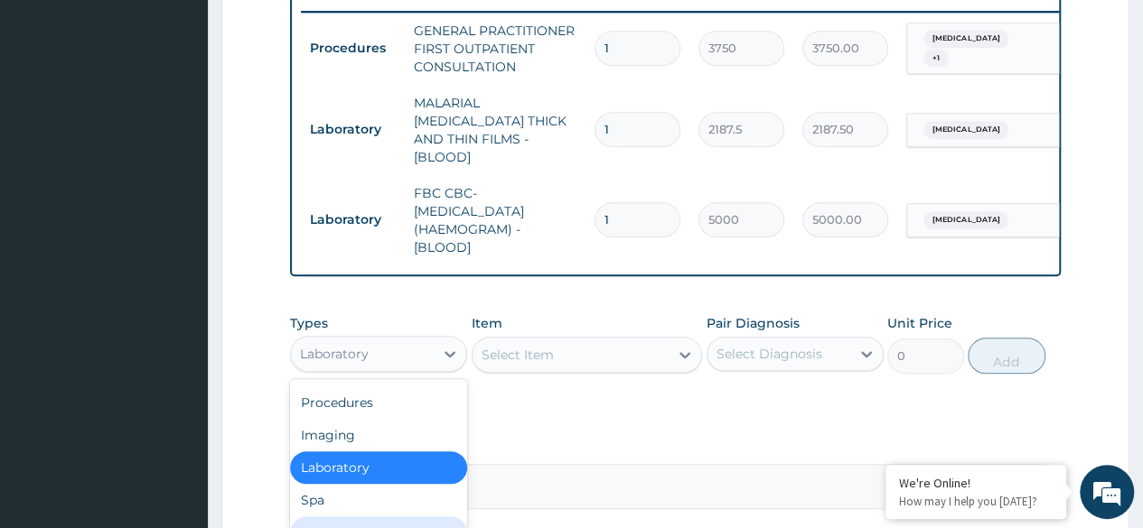
click at [307, 517] on div "Drugs" at bounding box center [378, 533] width 177 height 33
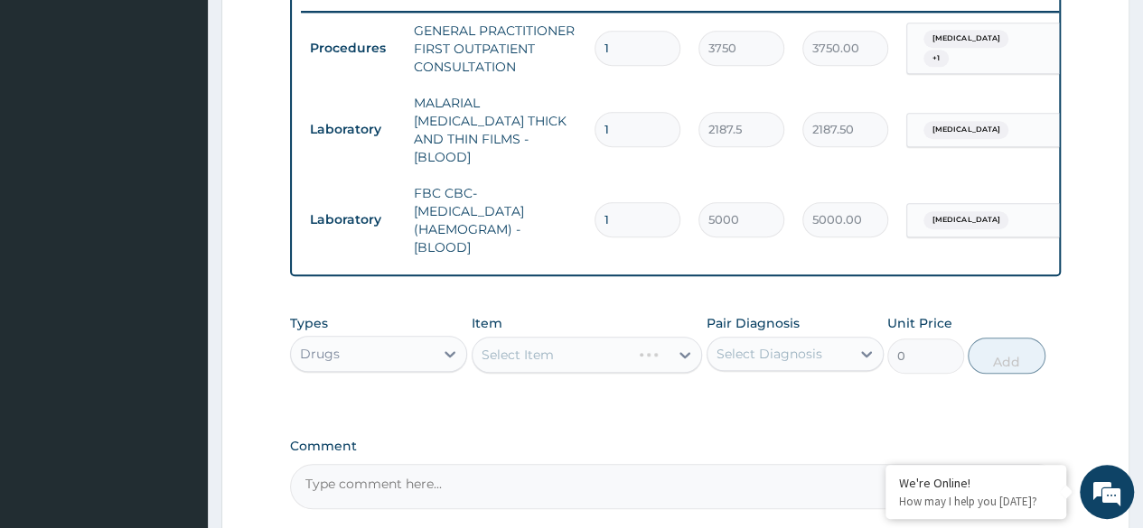
click at [613, 337] on div "Select Item" at bounding box center [586, 355] width 231 height 36
click at [610, 364] on div "Select Item" at bounding box center [586, 355] width 231 height 36
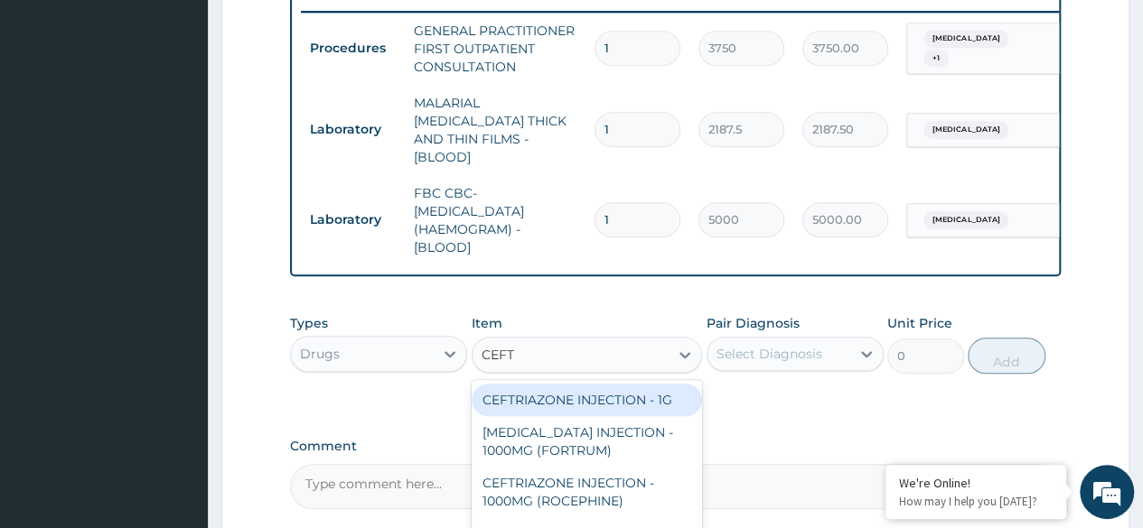
type input "CEFTR"
click at [603, 398] on div "CEFTRIAZONE INJECTION - 1G" at bounding box center [586, 400] width 231 height 33
type input "1652"
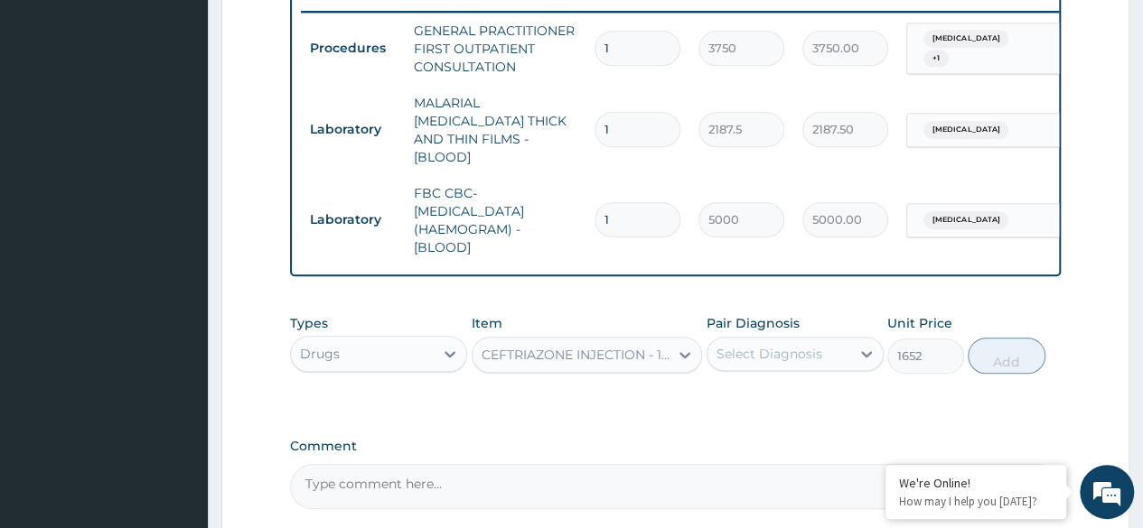
click at [754, 345] on div "Select Diagnosis" at bounding box center [769, 354] width 106 height 18
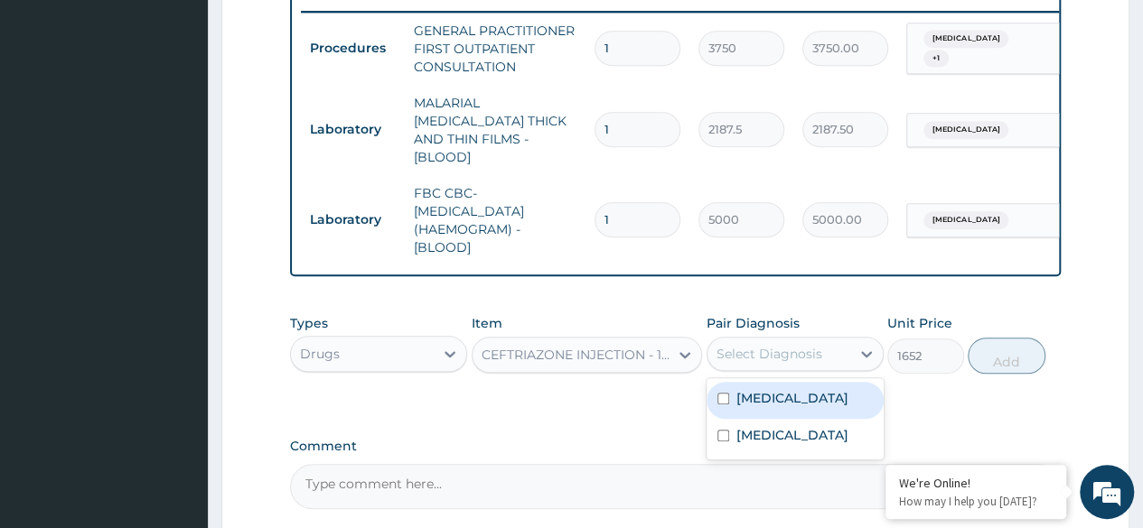
click at [723, 393] on input "checkbox" at bounding box center [723, 399] width 12 height 12
checkbox input "true"
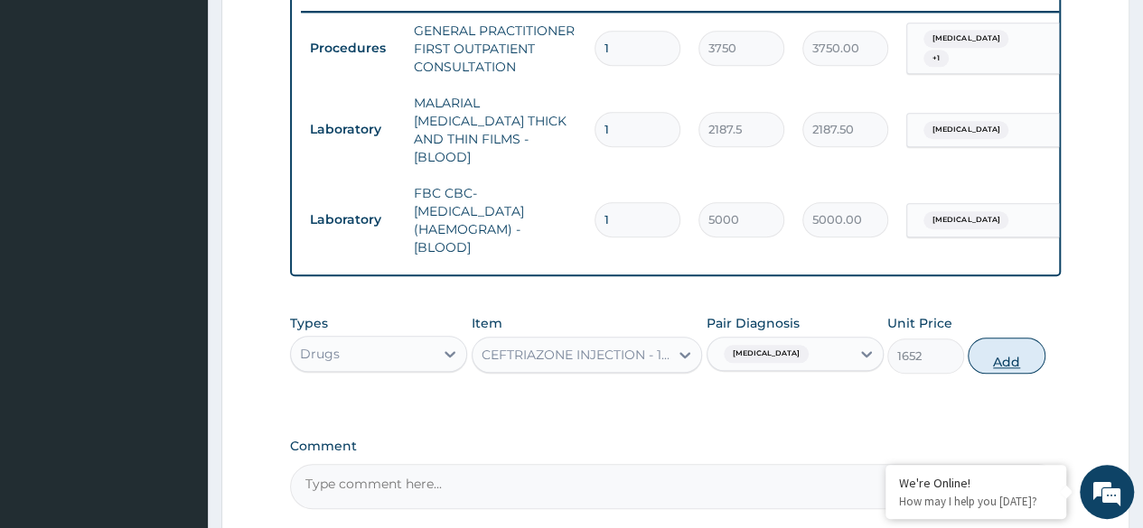
click at [1013, 353] on button "Add" at bounding box center [1005, 356] width 77 height 36
type input "0"
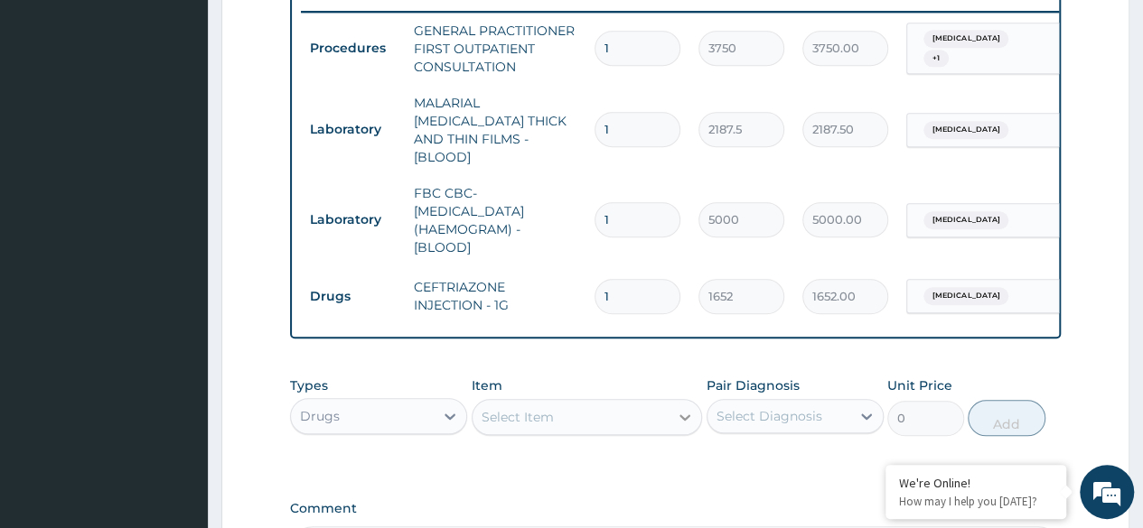
click at [676, 408] on icon at bounding box center [685, 417] width 18 height 18
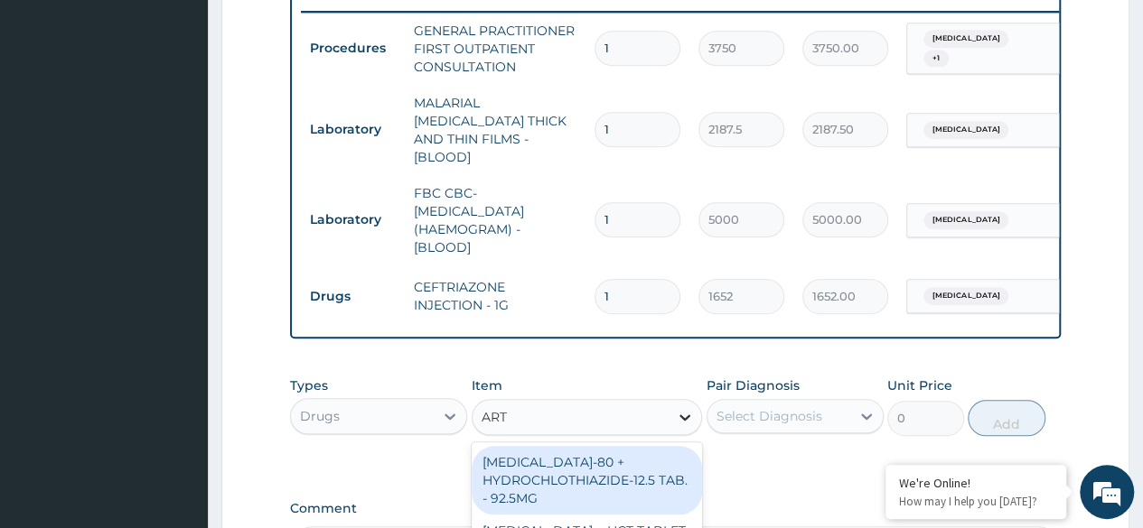
type input "ARTE"
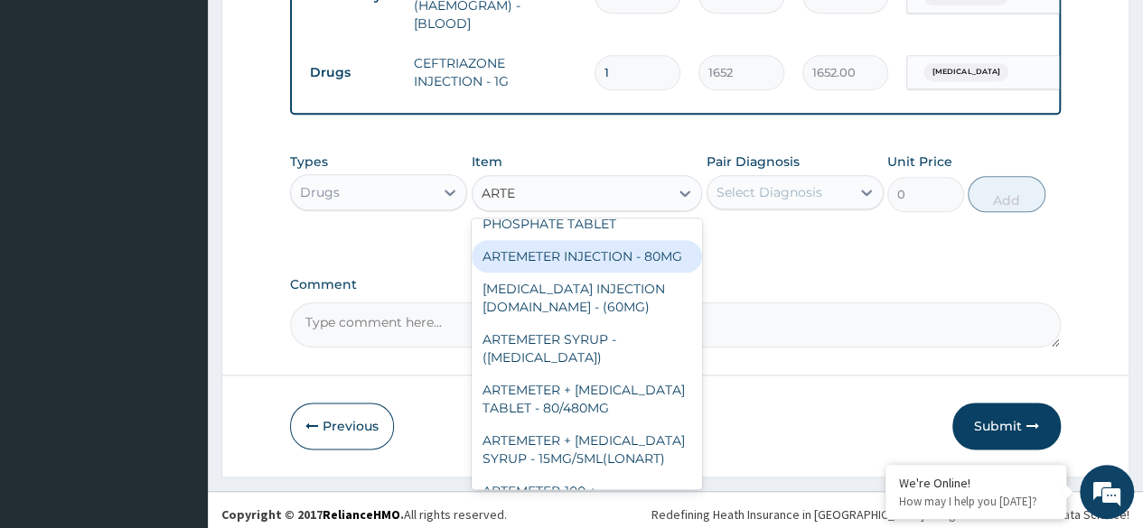
scroll to position [250, 0]
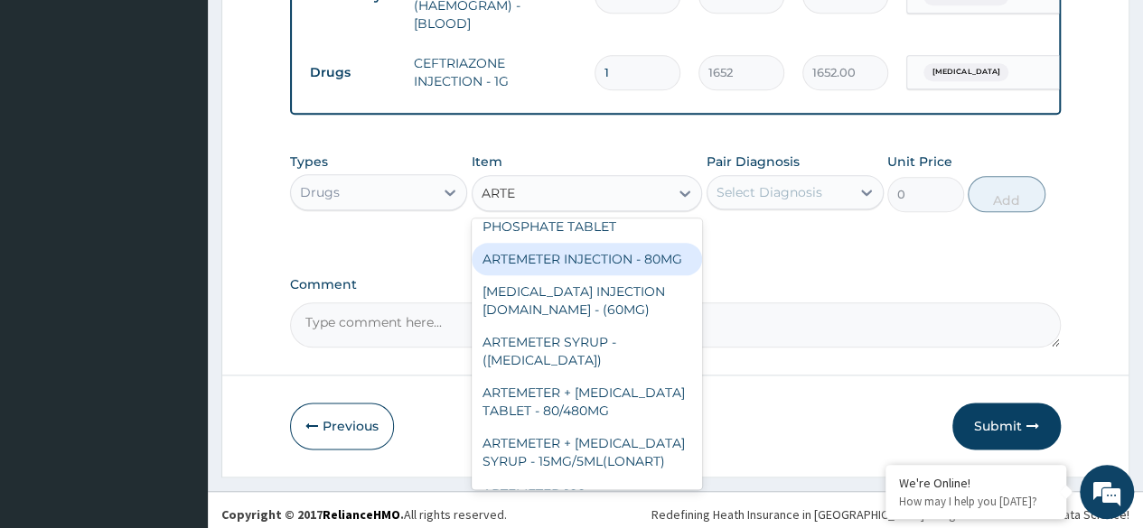
click at [565, 275] on div "ARTEMETER INJECTION - 80MG" at bounding box center [586, 259] width 231 height 33
type input "475.99999999999994"
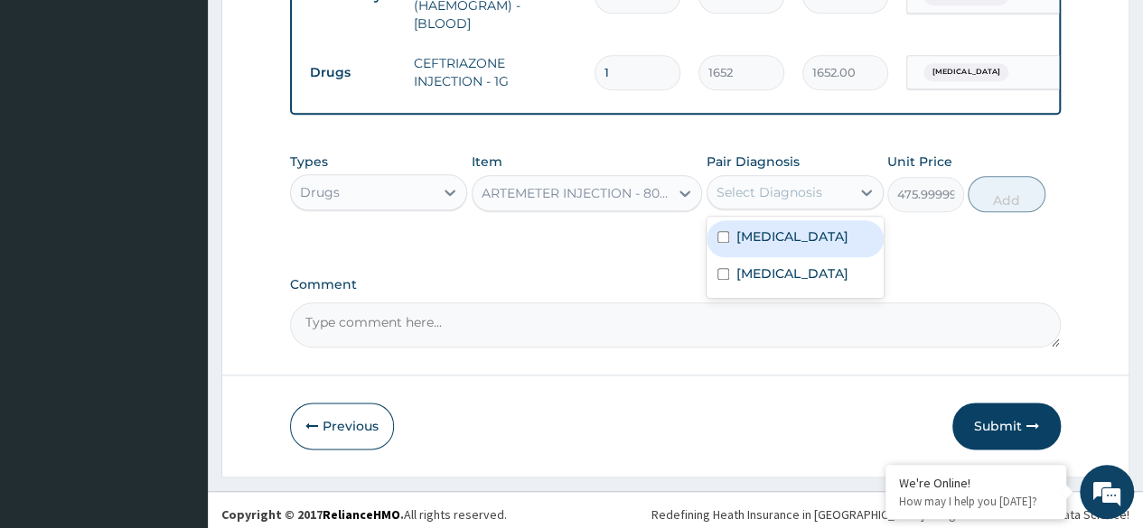
click at [775, 184] on div "Select Diagnosis" at bounding box center [769, 192] width 106 height 18
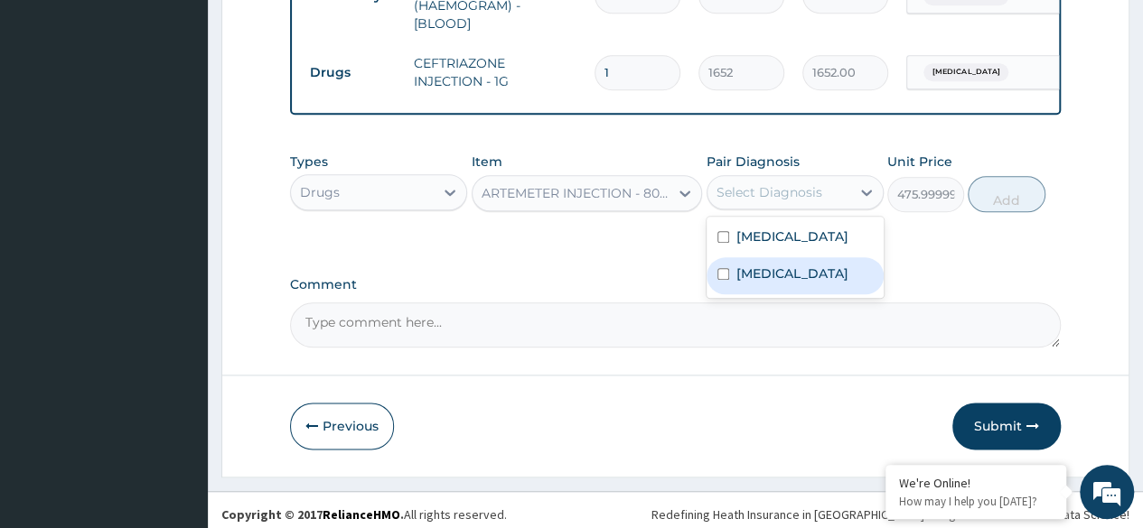
click at [723, 268] on input "checkbox" at bounding box center [723, 274] width 12 height 12
checkbox input "true"
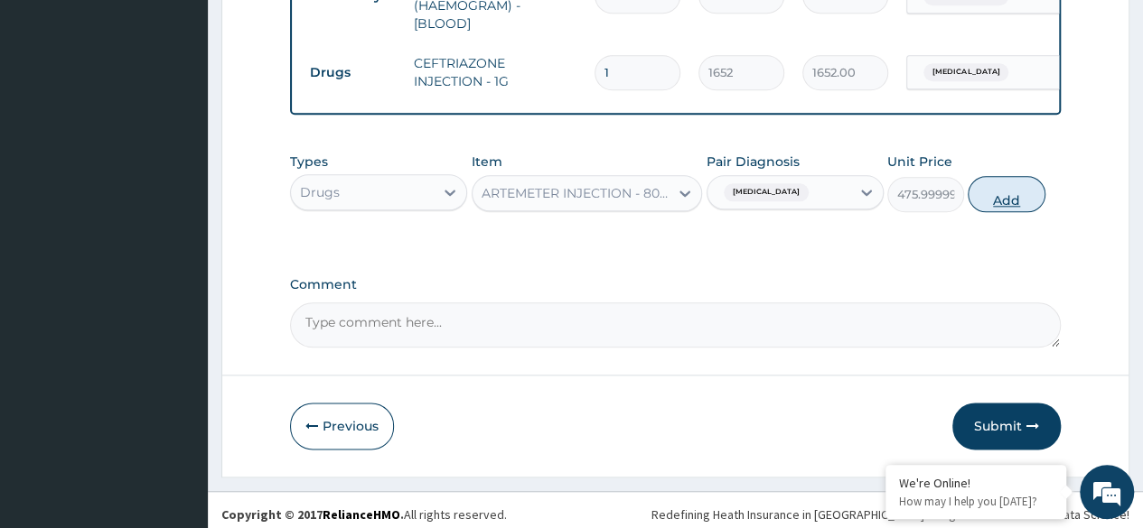
click at [990, 183] on button "Add" at bounding box center [1005, 194] width 77 height 36
type input "0"
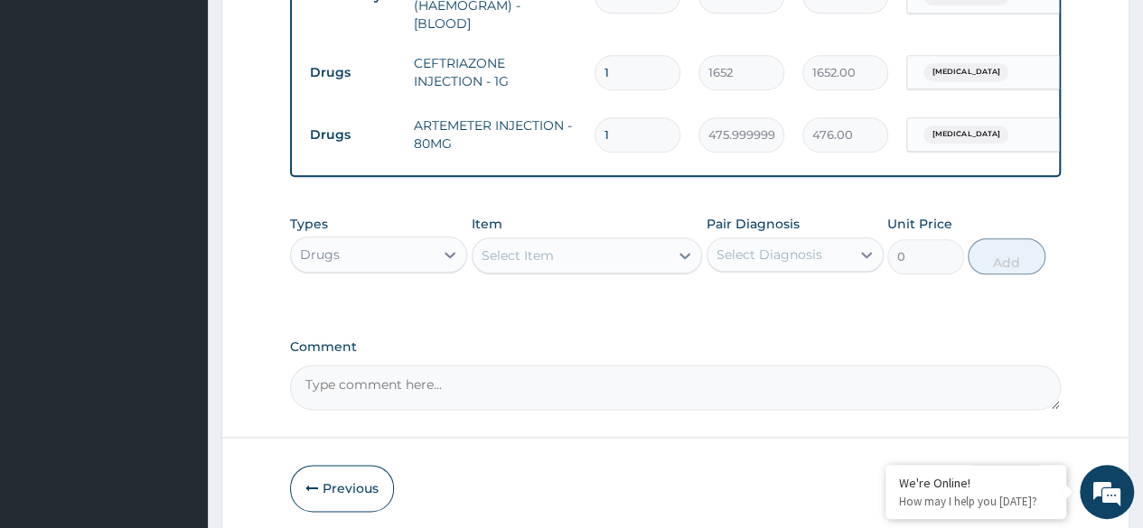
click at [639, 247] on div "Select Item" at bounding box center [570, 255] width 197 height 29
type input "PRED"
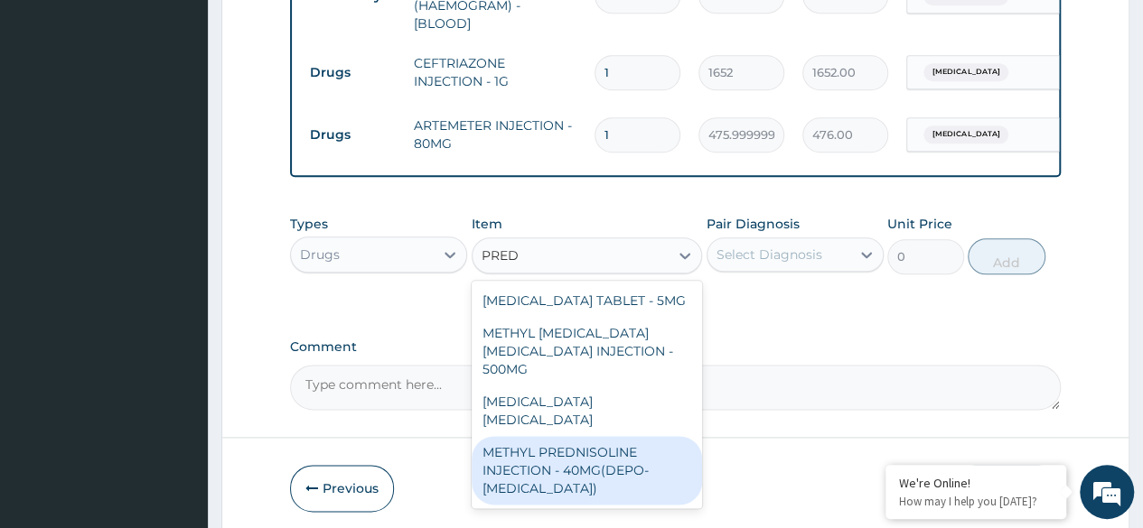
click at [524, 445] on div "METHYL PREDNISOLINE INJECTION - 40MG(DEPO-[MEDICAL_DATA])" at bounding box center [586, 470] width 231 height 69
type input "4200"
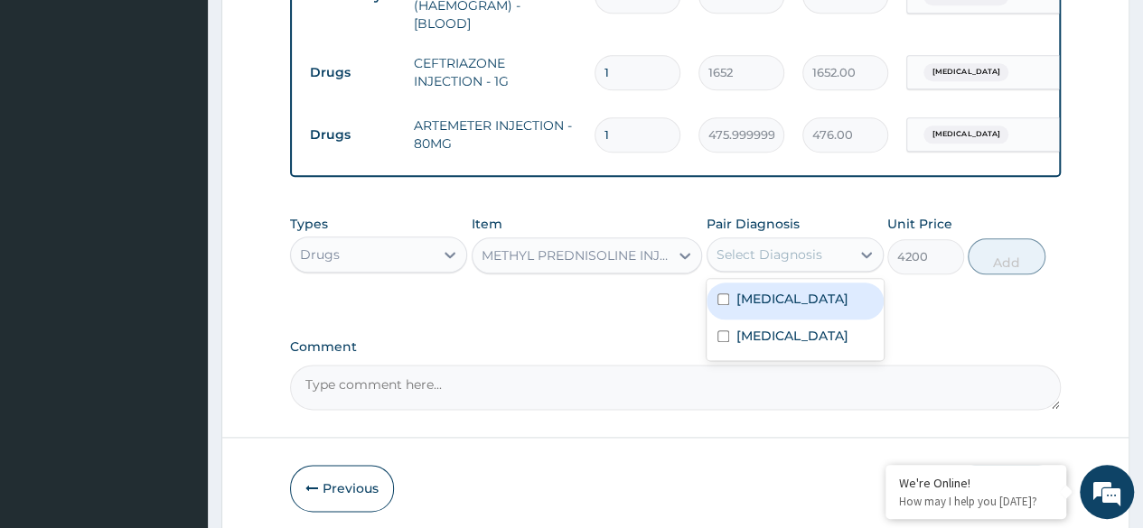
click at [771, 246] on div "Select Diagnosis" at bounding box center [769, 255] width 106 height 18
click at [738, 295] on label "[MEDICAL_DATA]" at bounding box center [792, 299] width 112 height 18
checkbox input "true"
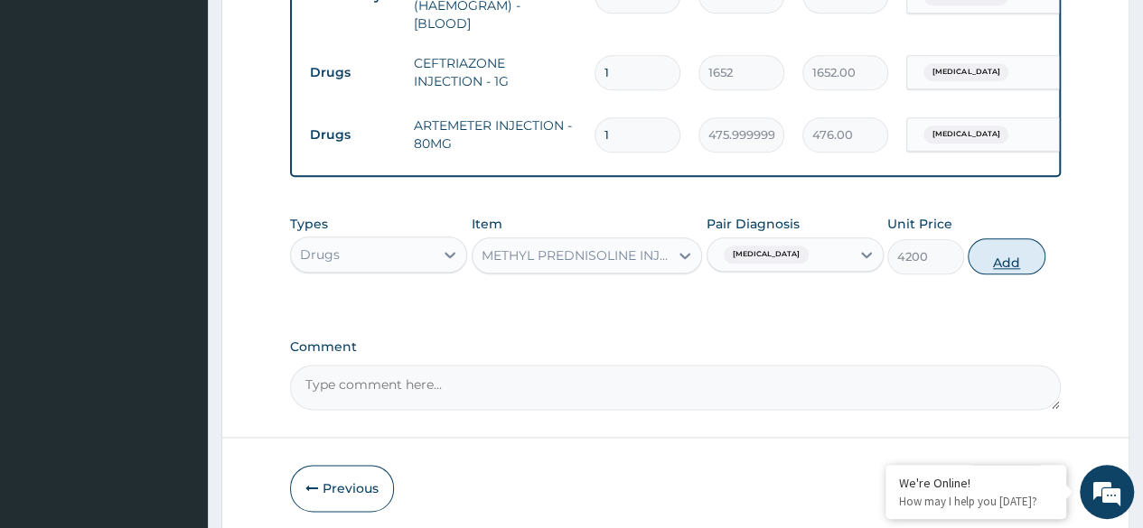
click at [1002, 252] on button "Add" at bounding box center [1005, 256] width 77 height 36
type input "0"
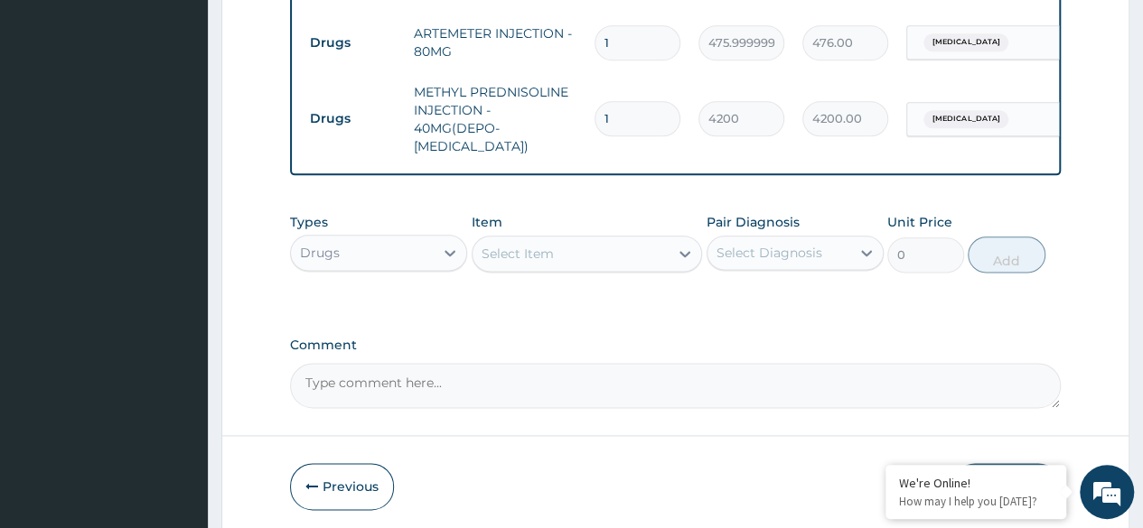
scroll to position [1046, 0]
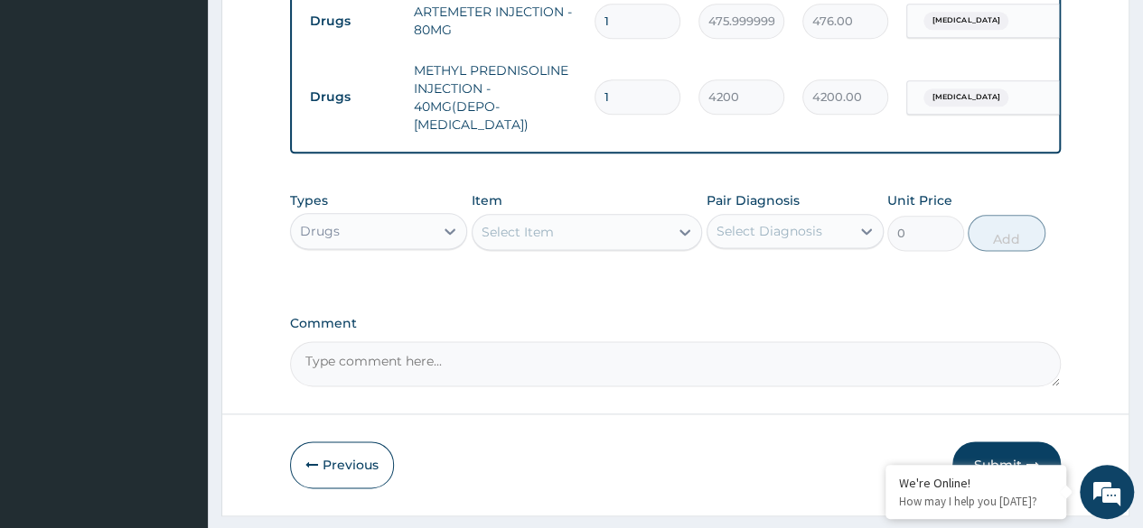
click at [1012, 443] on button "Submit" at bounding box center [1006, 465] width 108 height 47
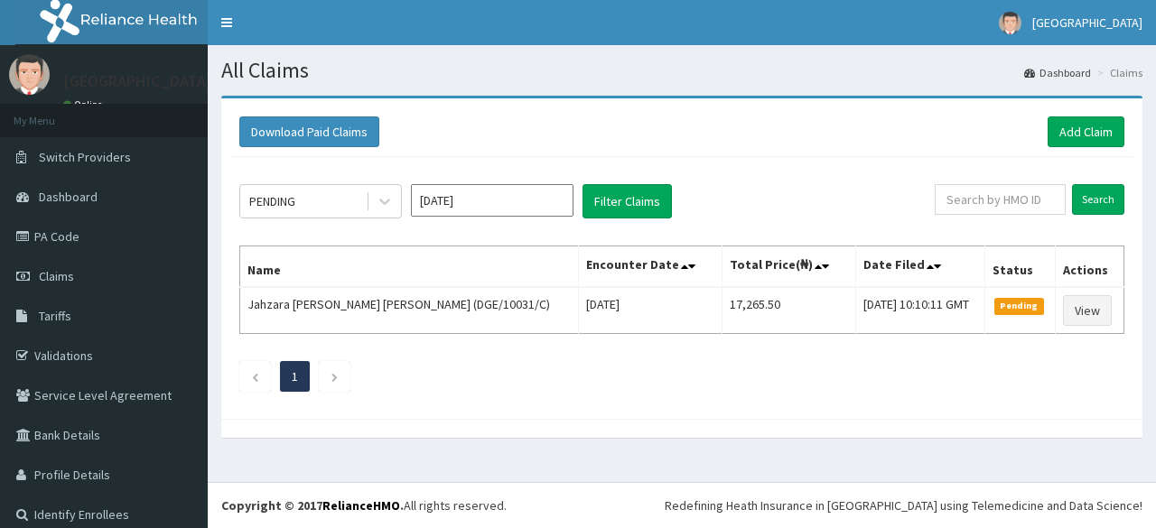
click at [51, 275] on span "Claims" at bounding box center [56, 276] width 35 height 16
